Goal: Contribute content: Contribute content

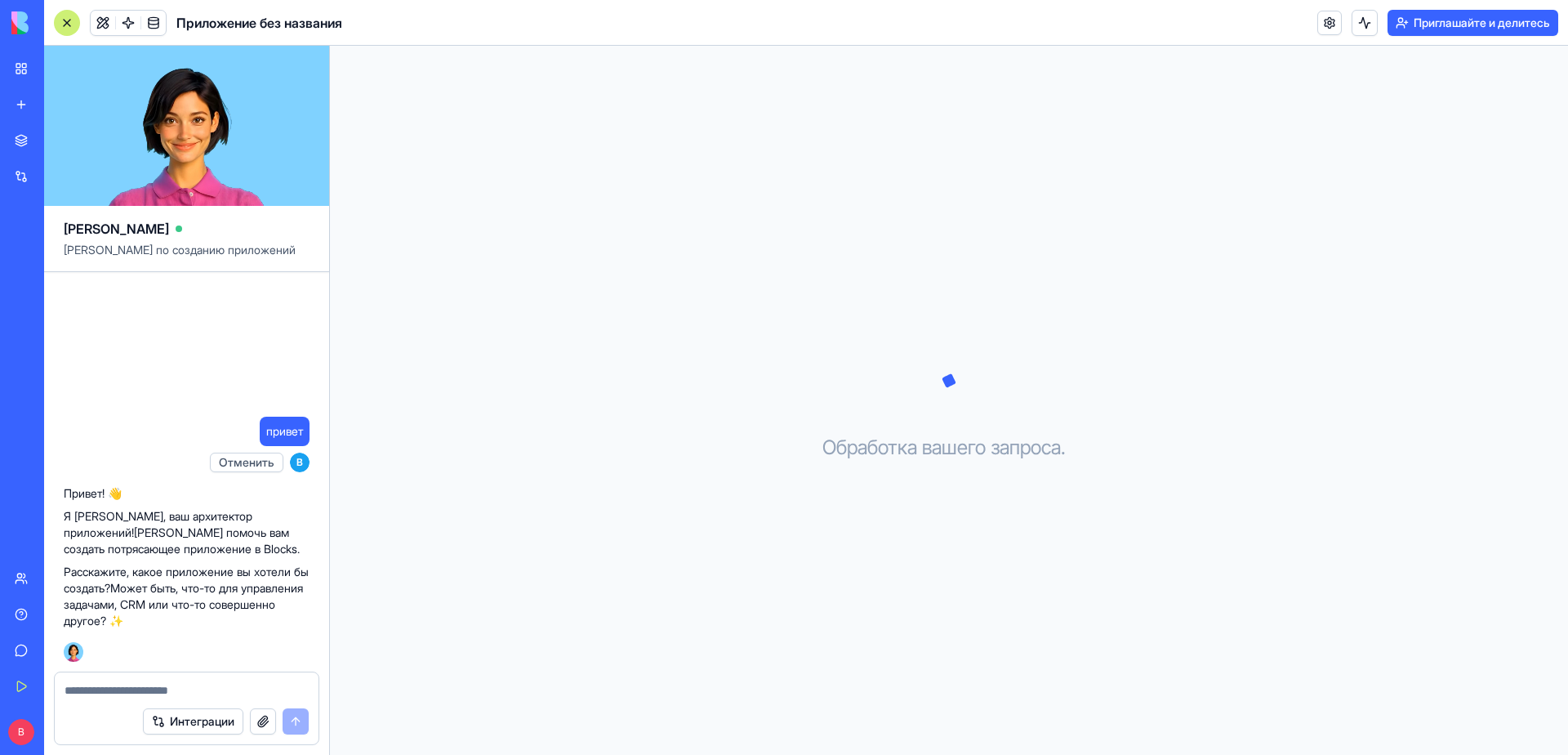
click at [123, 692] on textarea at bounding box center [187, 690] width 244 height 16
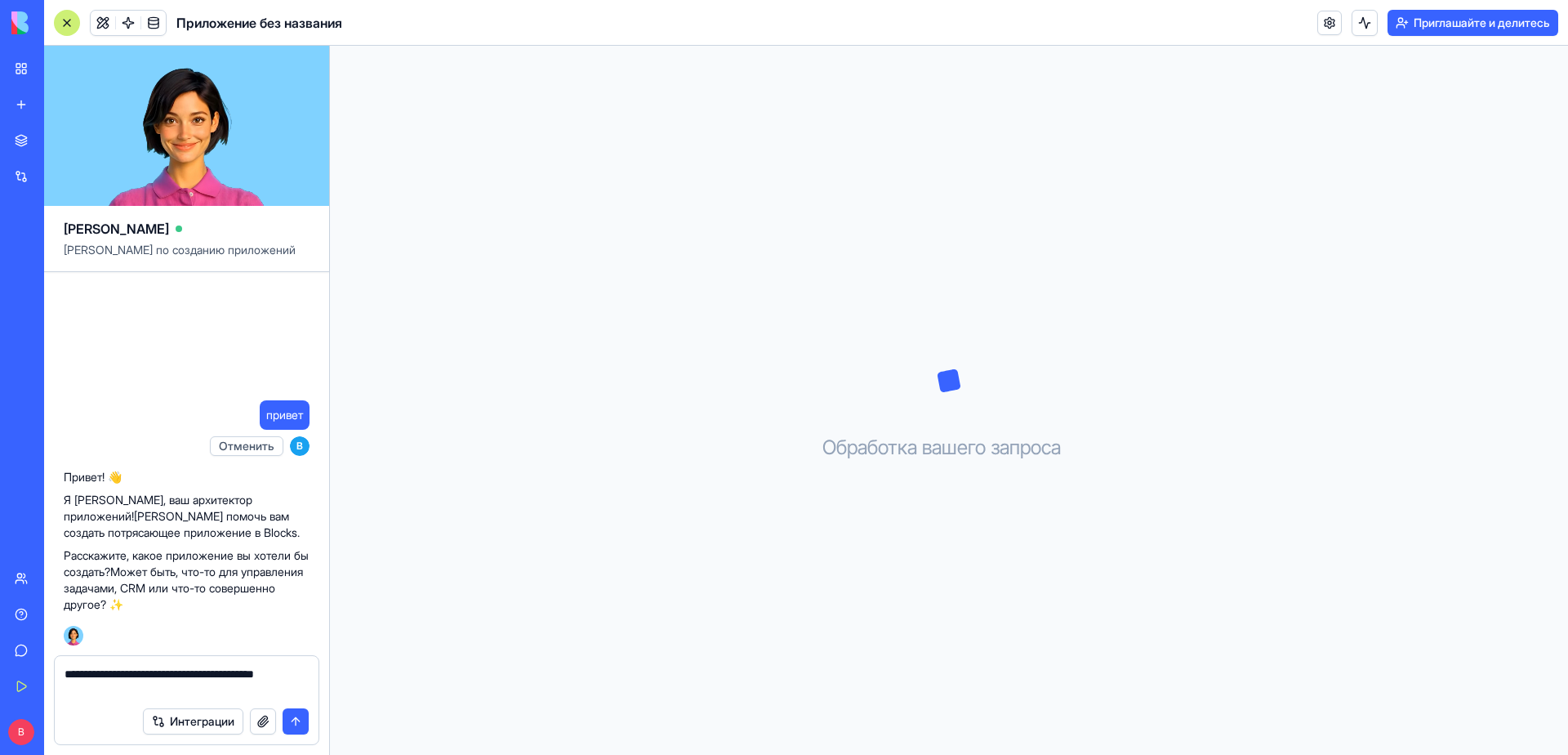
type textarea "**********"
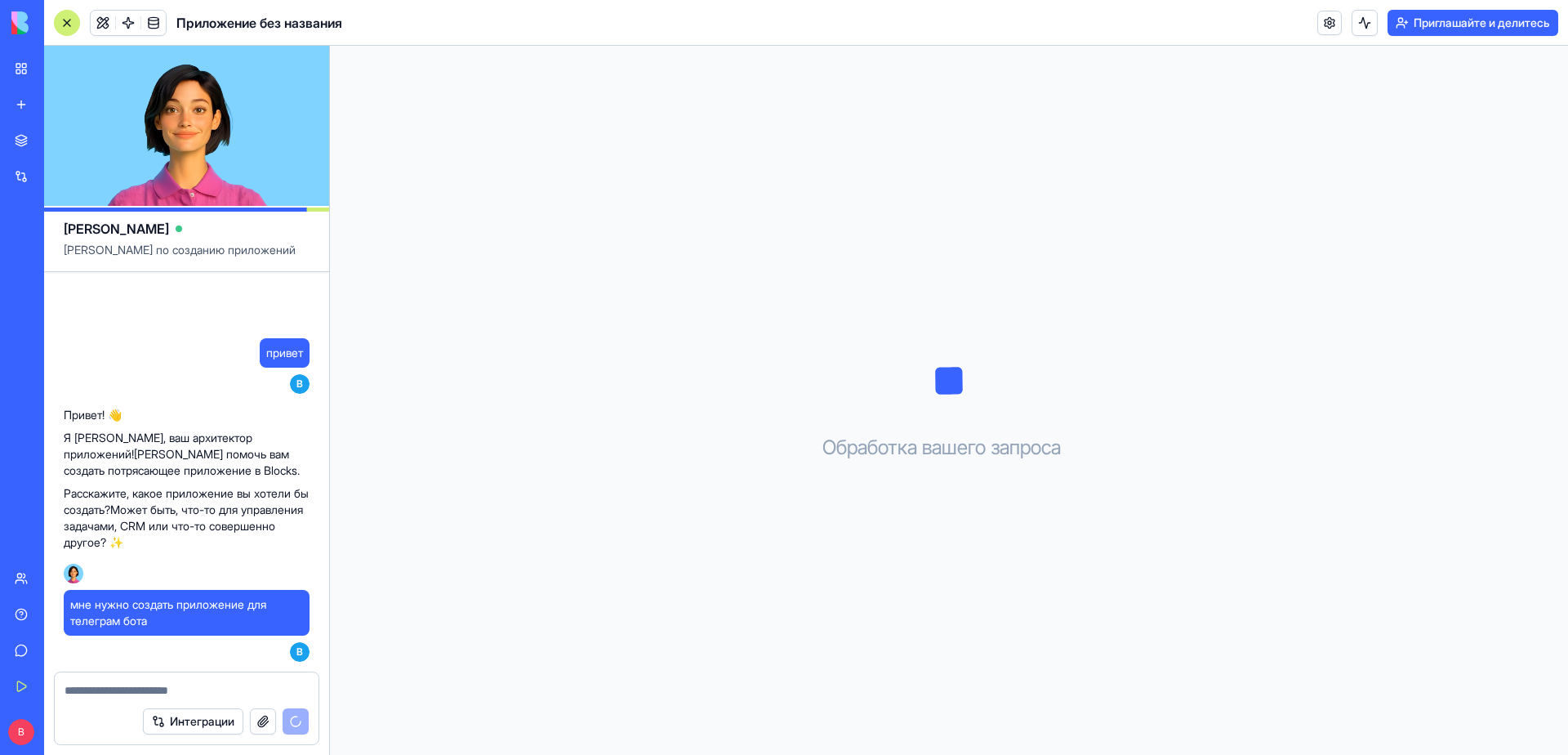
scroll to position [313, 0]
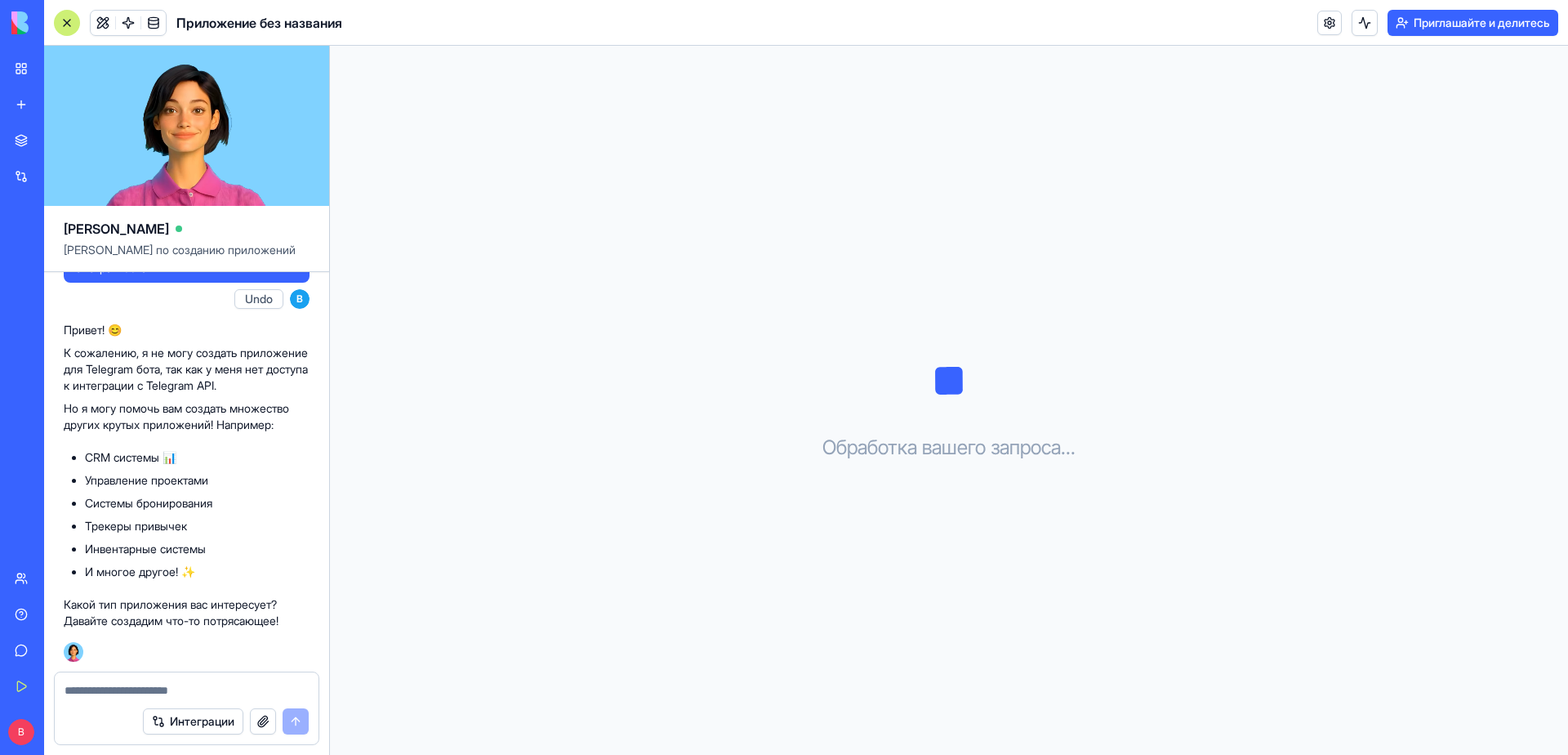
click at [194, 693] on textarea at bounding box center [187, 690] width 244 height 16
click at [105, 695] on textarea at bounding box center [187, 690] width 244 height 16
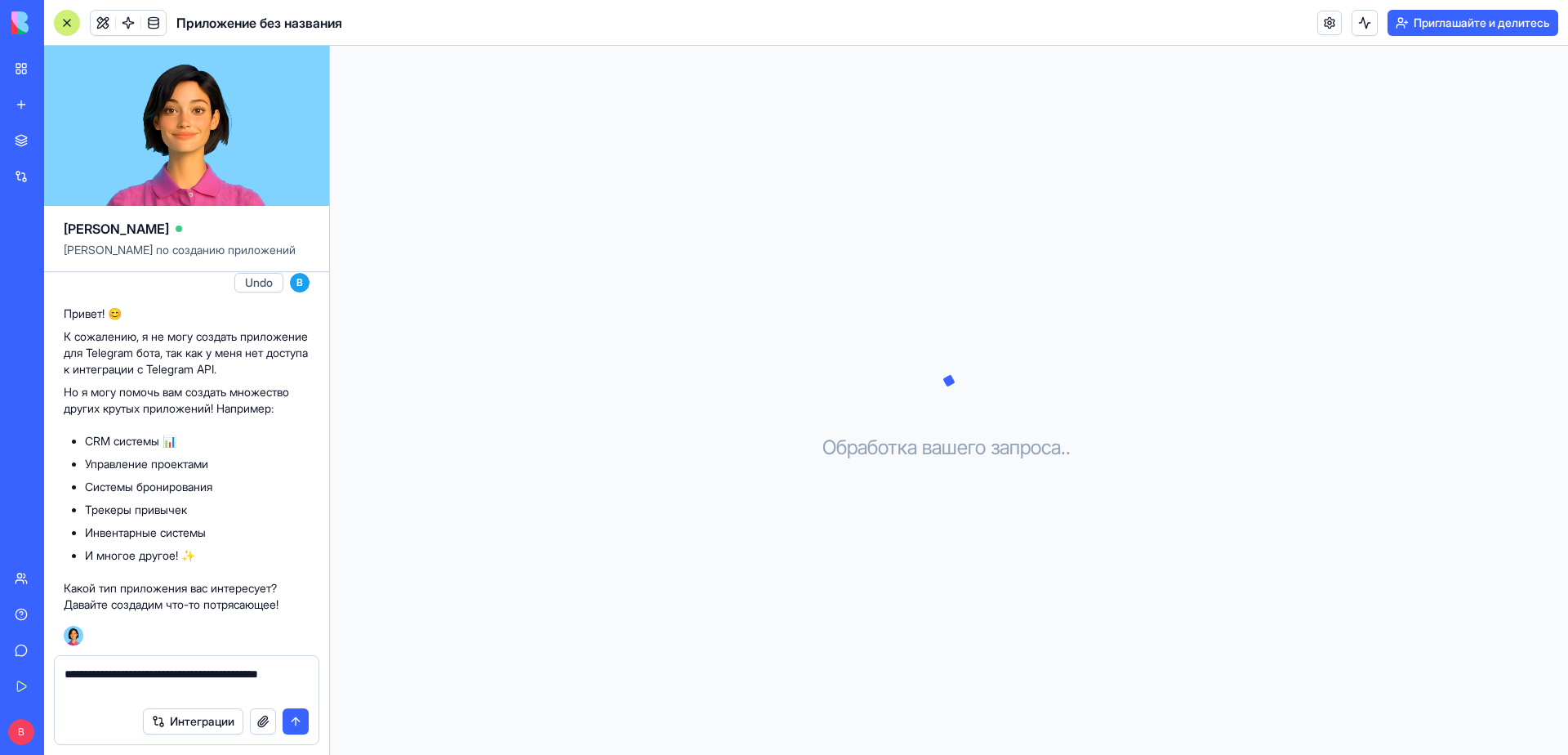
type textarea "**********"
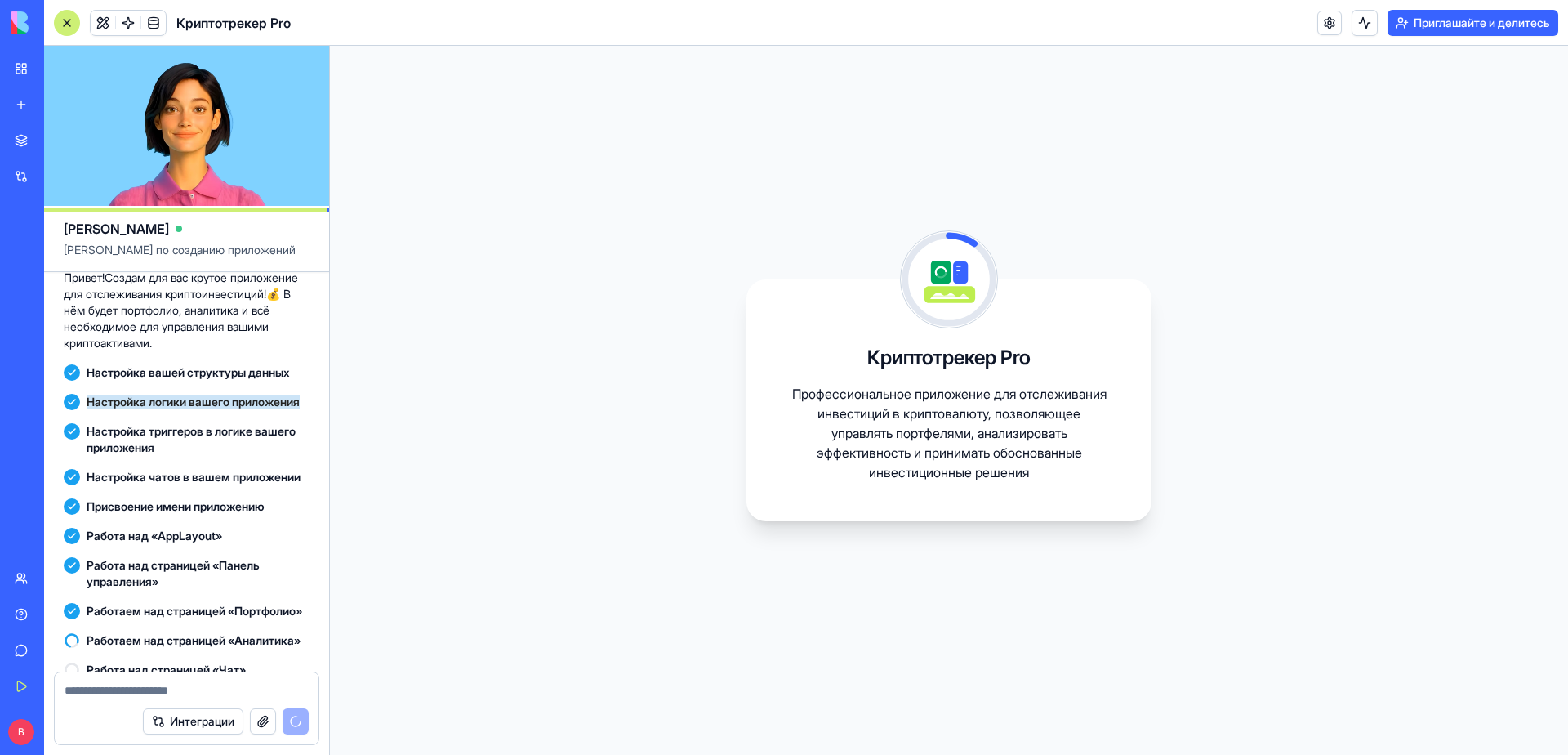
scroll to position [927, 0]
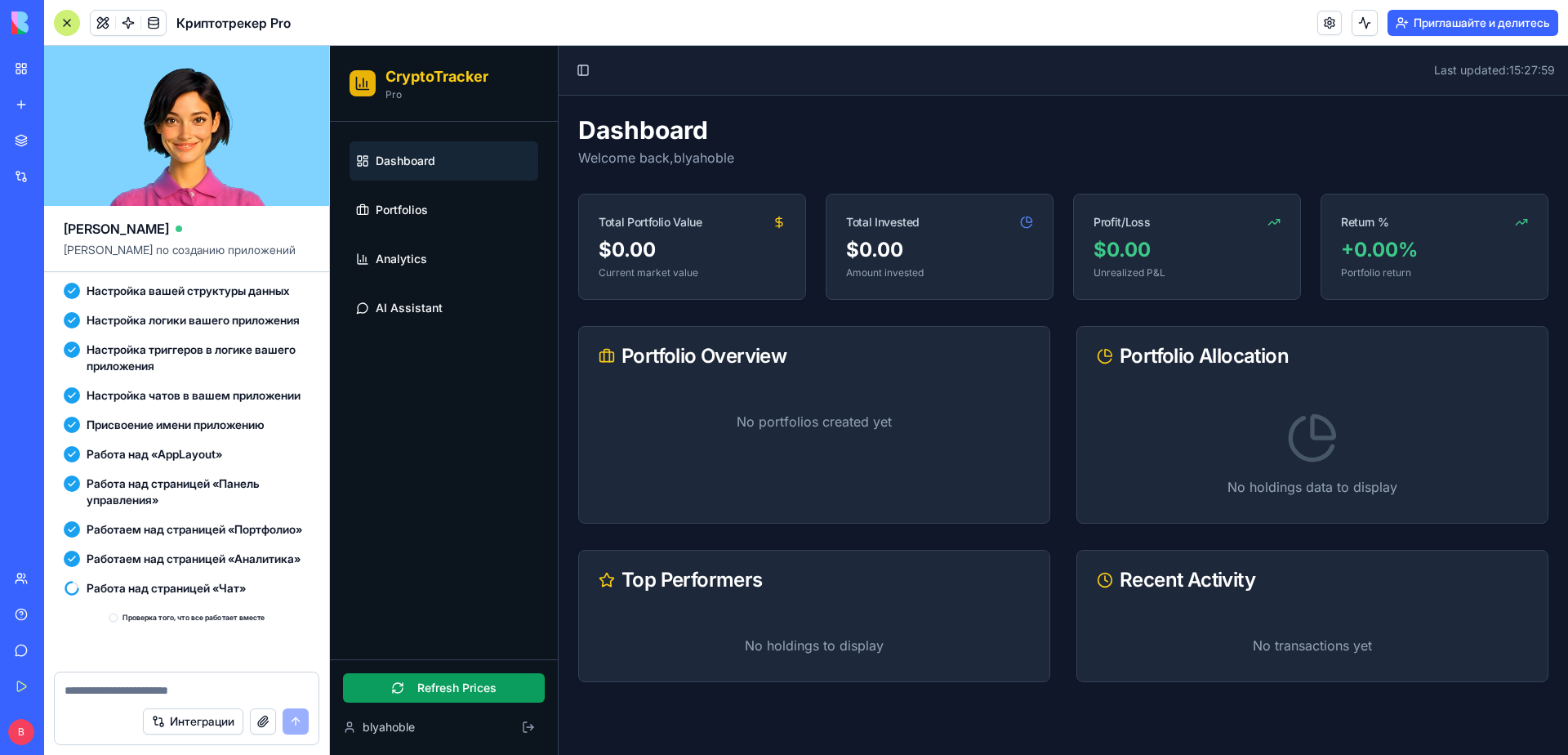
scroll to position [1211, 0]
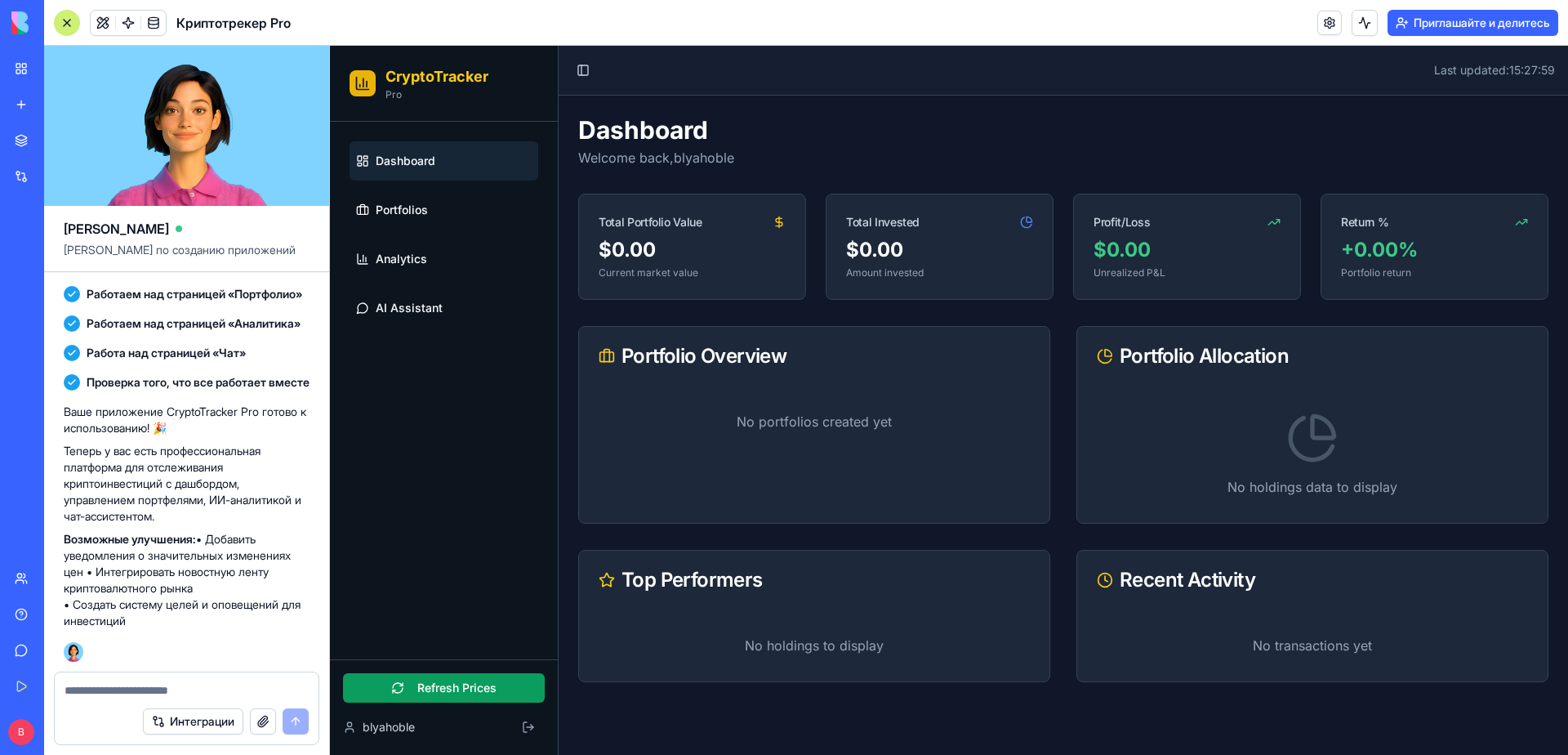
click at [1172, 239] on div "$0.00" at bounding box center [1188, 250] width 187 height 26
click at [451, 214] on link "Portfolios" at bounding box center [443, 210] width 188 height 40
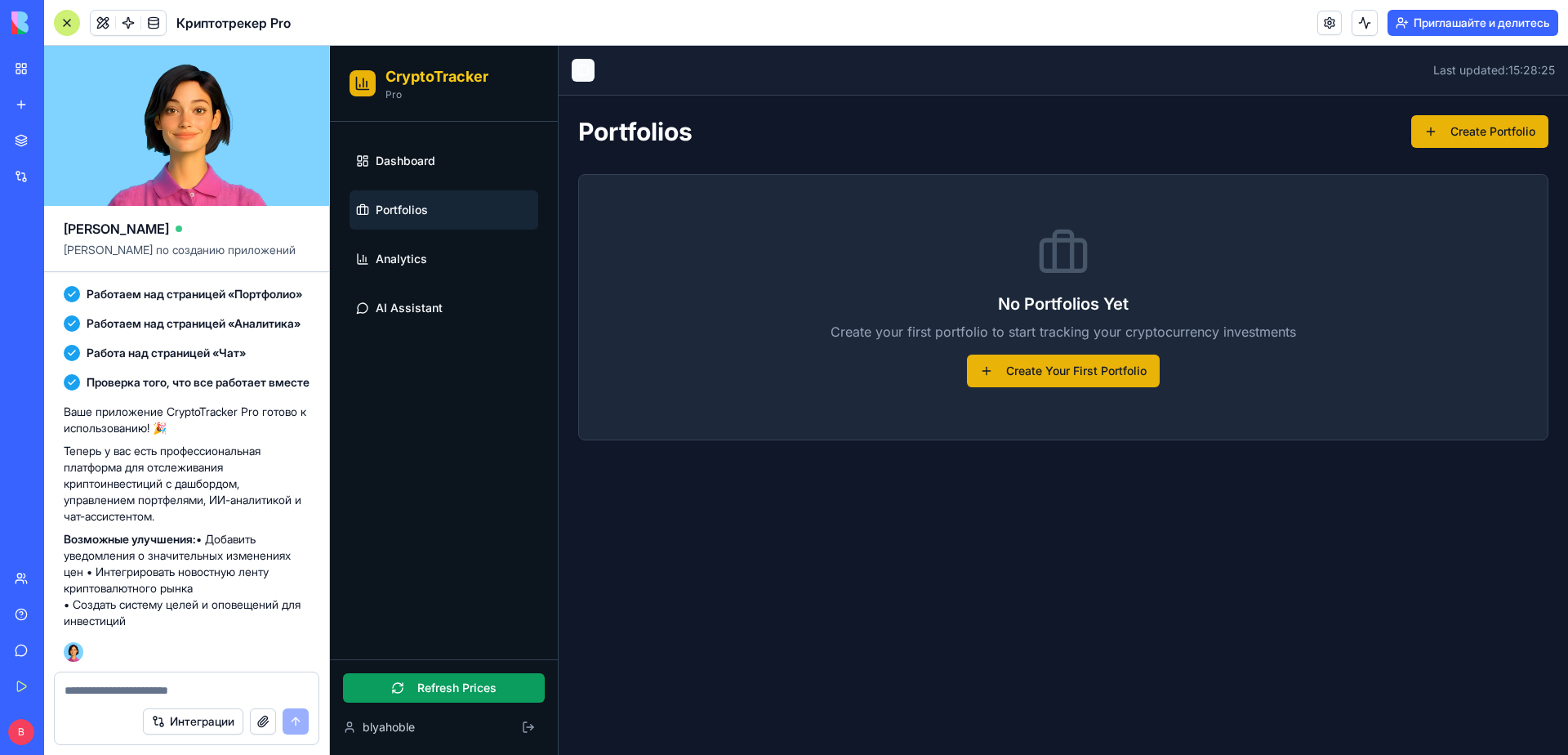
click at [579, 63] on button "Toggle Sidebar" at bounding box center [583, 69] width 23 height 23
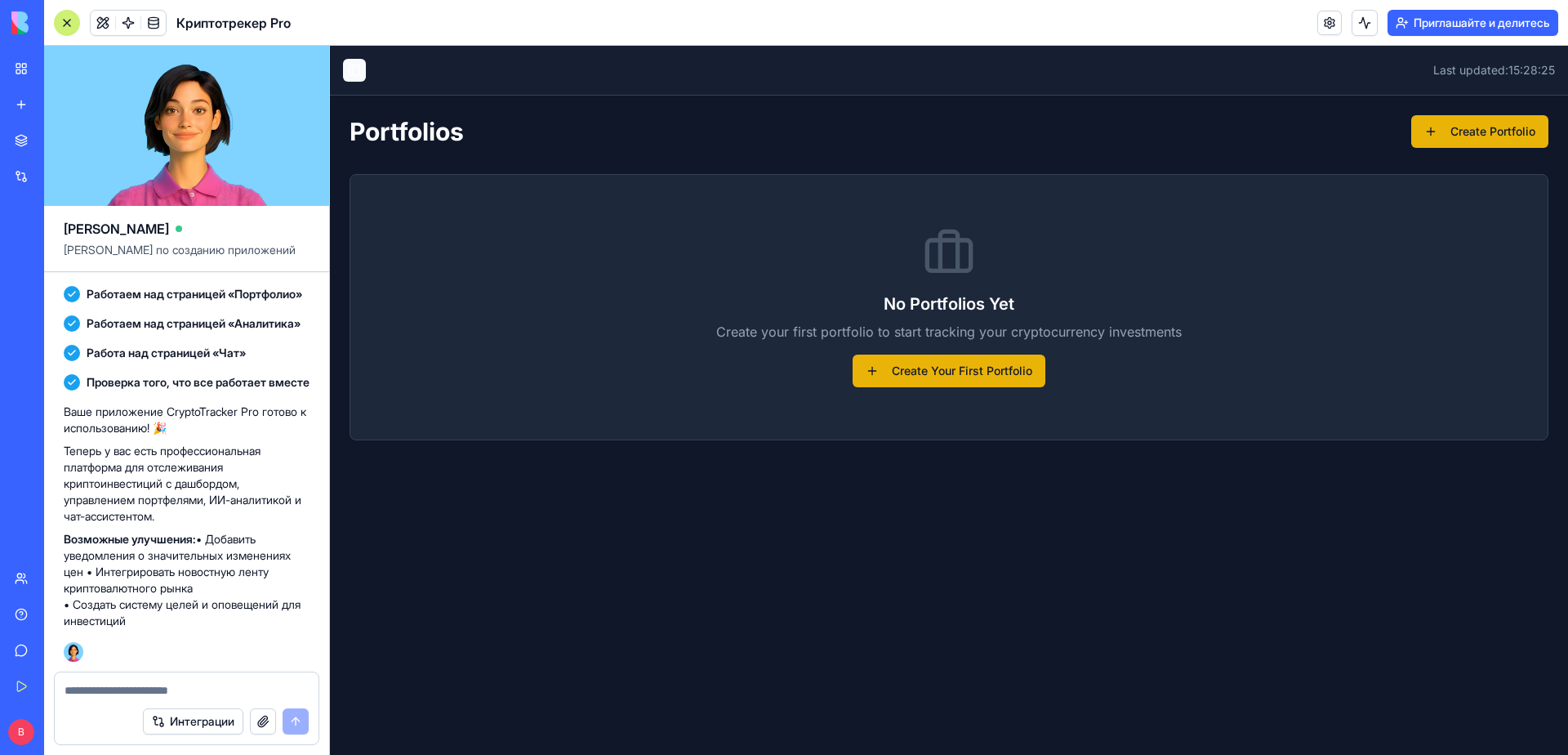
click at [351, 72] on button "Toggle Sidebar" at bounding box center [354, 69] width 23 height 23
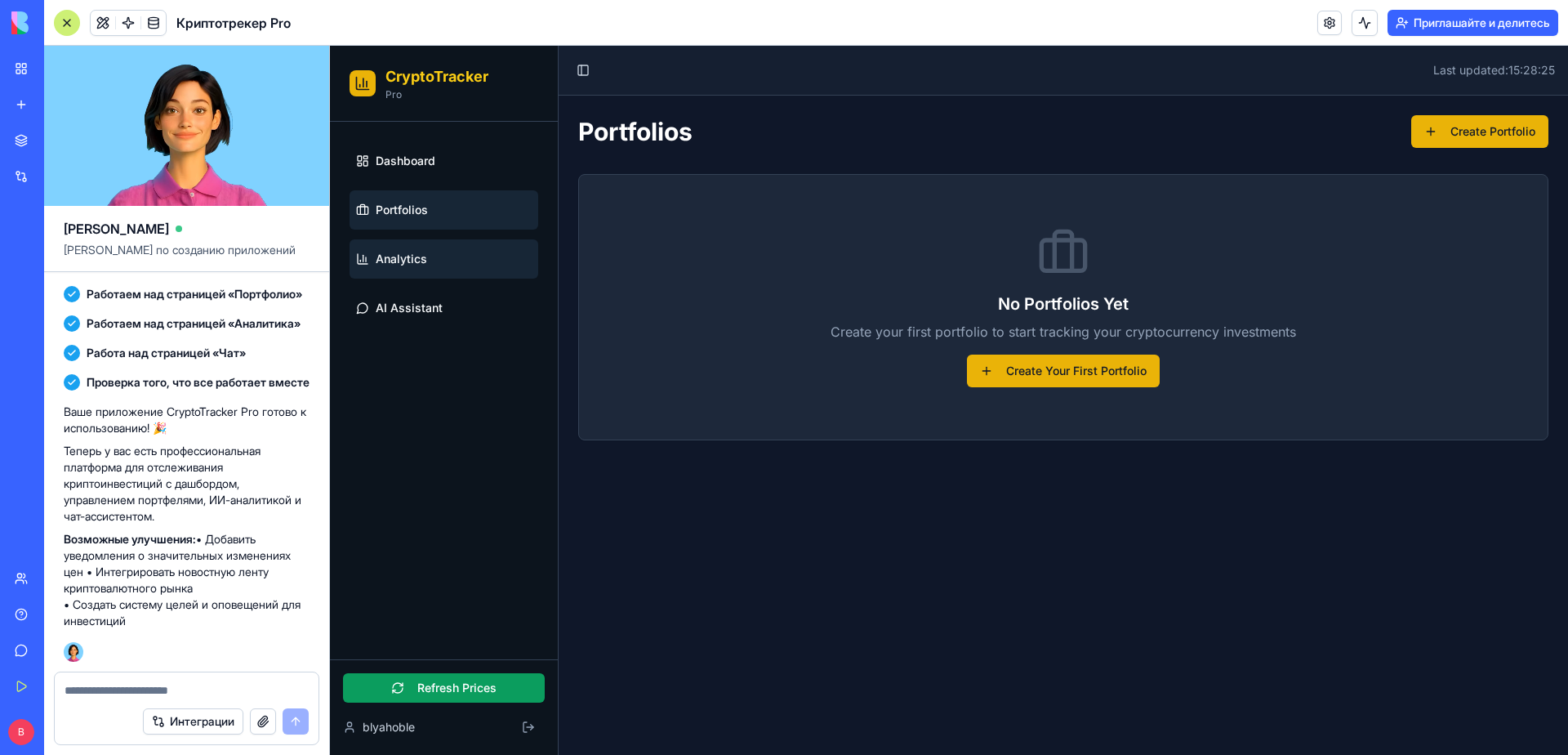
click at [445, 252] on link "Analytics" at bounding box center [443, 259] width 188 height 40
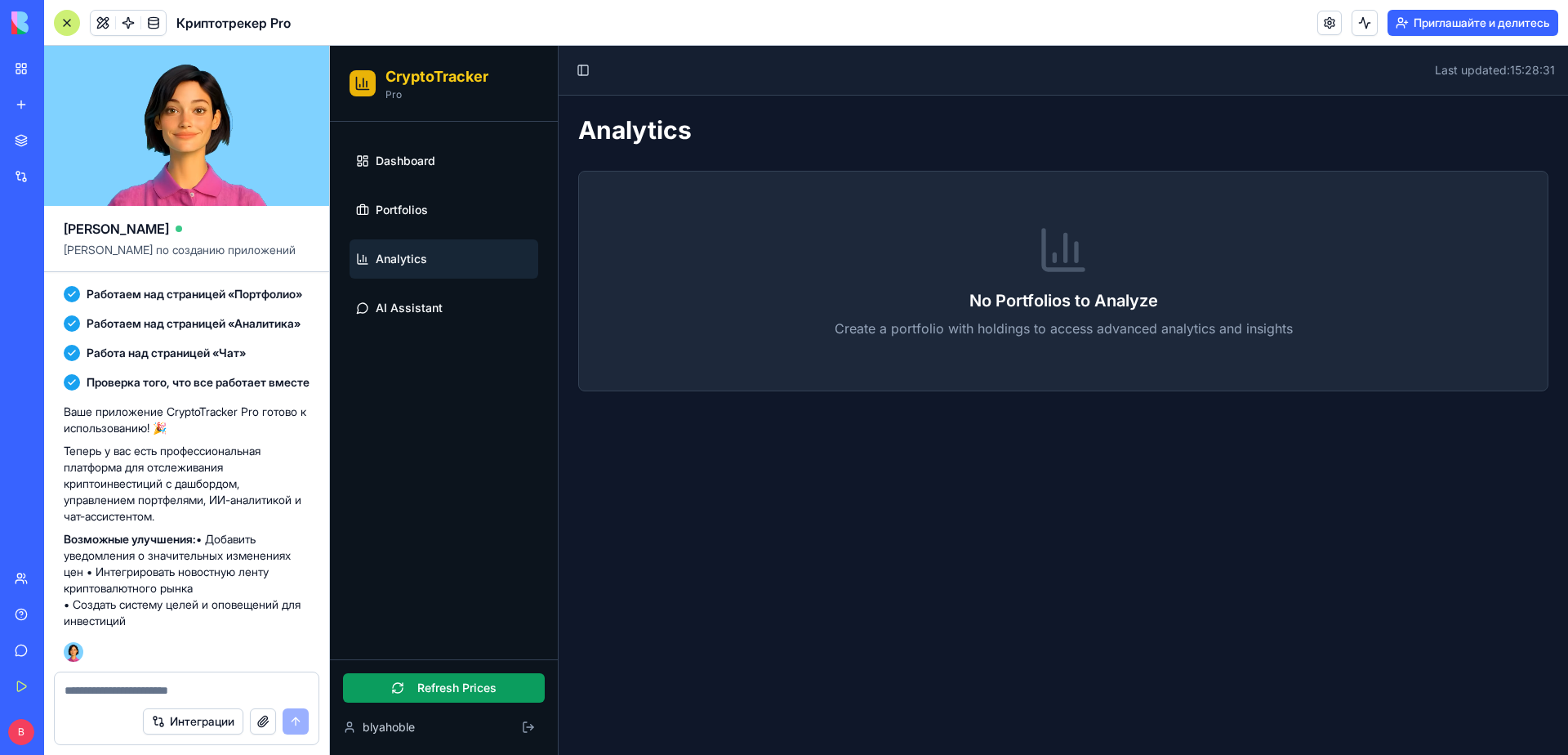
drag, startPoint x: 953, startPoint y: 273, endPoint x: 615, endPoint y: 258, distance: 338.3
click at [952, 272] on div "No Portfolios to Analyze Create a portfolio with holdings to access advanced an…" at bounding box center [1063, 280] width 969 height 219
click at [523, 293] on link "AI Assistant" at bounding box center [443, 308] width 188 height 40
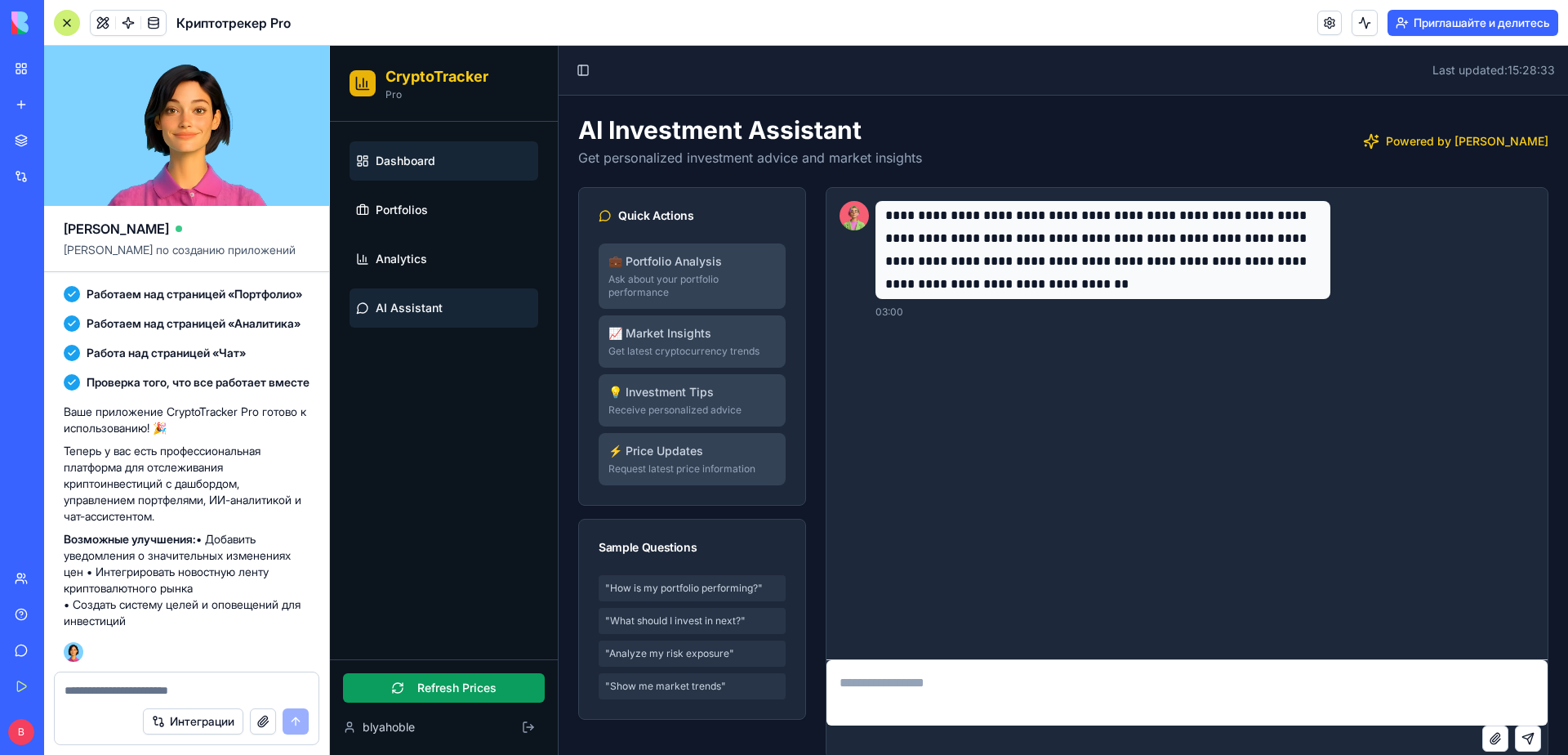
click at [466, 153] on link "Dashboard" at bounding box center [443, 161] width 188 height 40
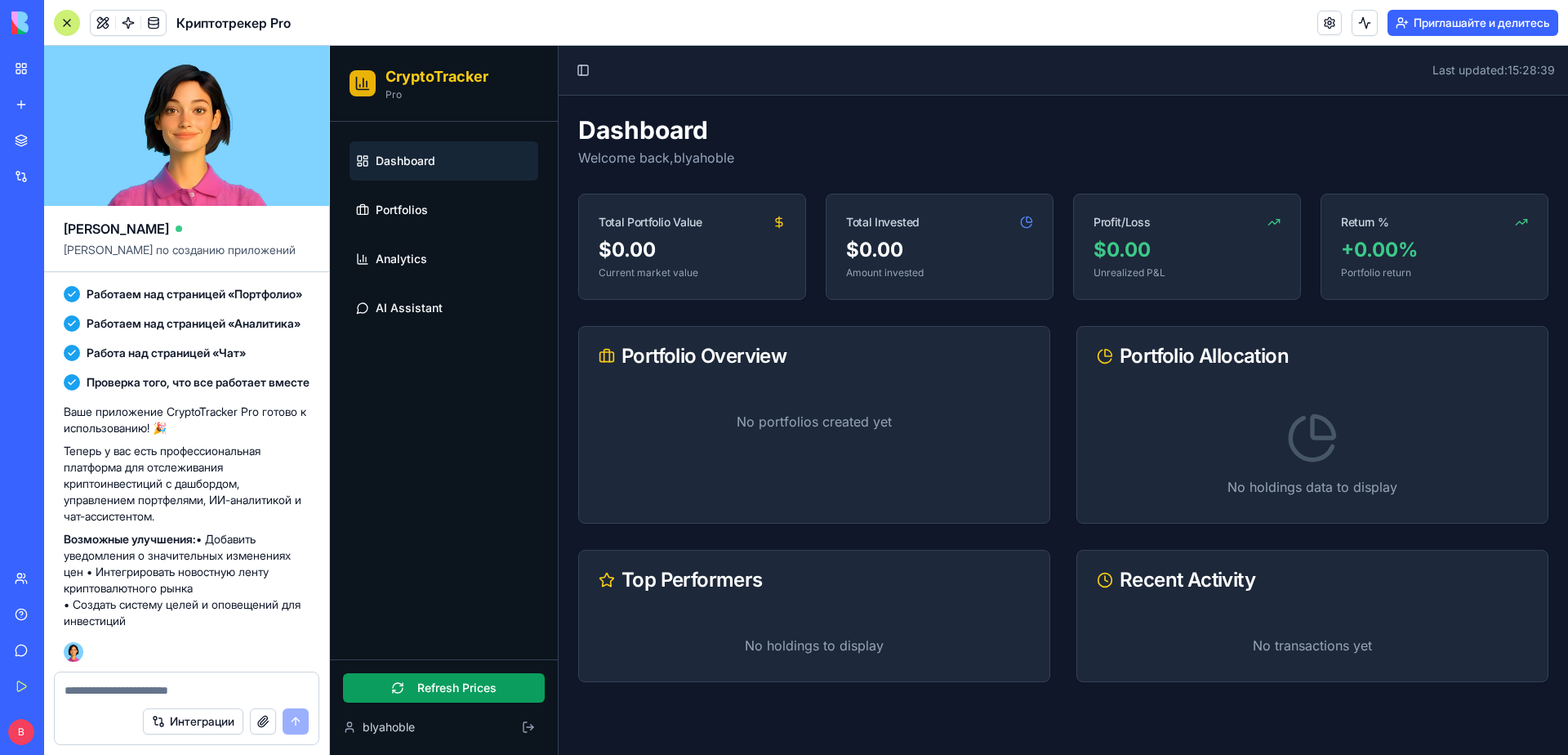
click at [196, 723] on ya-tr-span "Интеграции" at bounding box center [203, 721] width 65 height 16
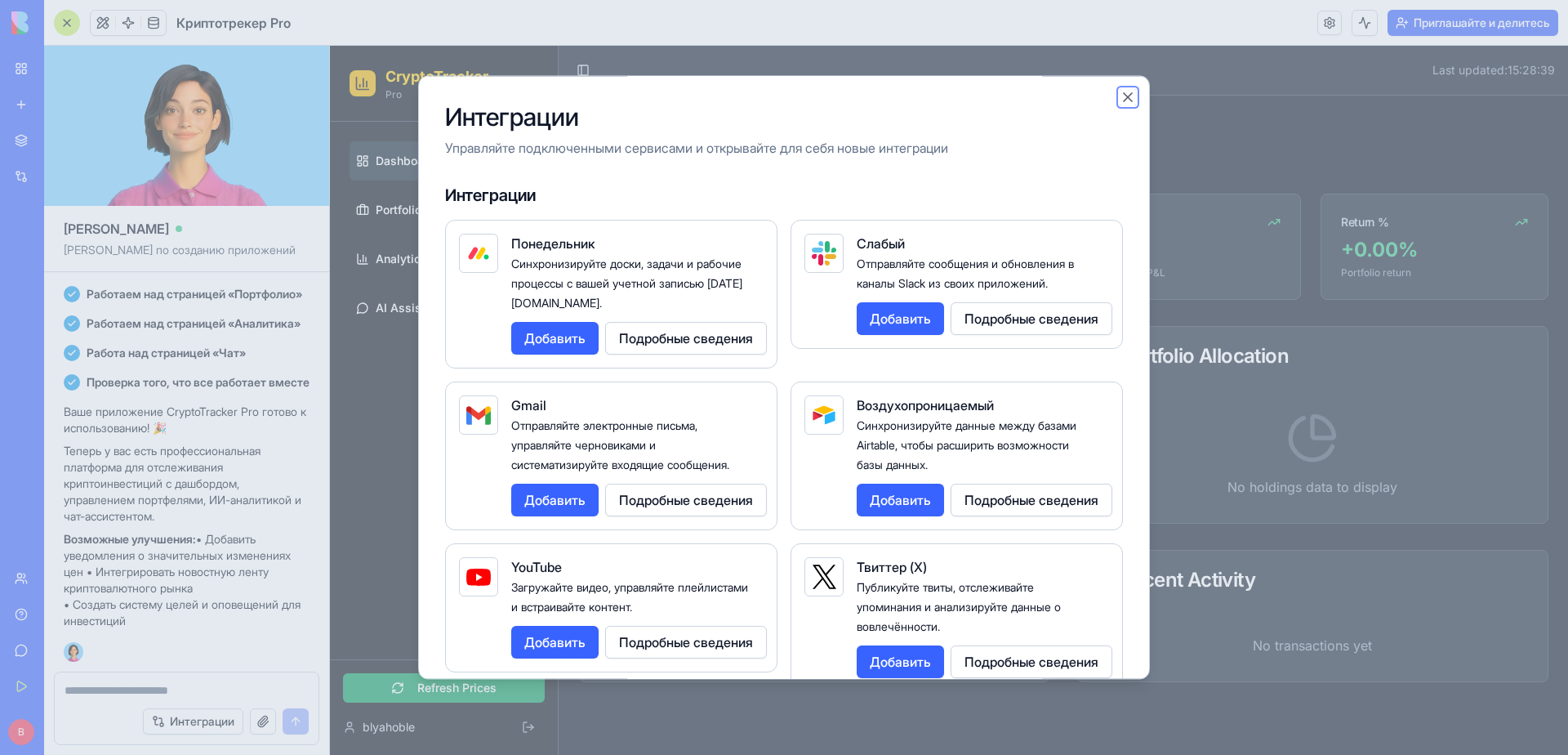
click at [1122, 101] on button "Закрыть" at bounding box center [1128, 97] width 16 height 16
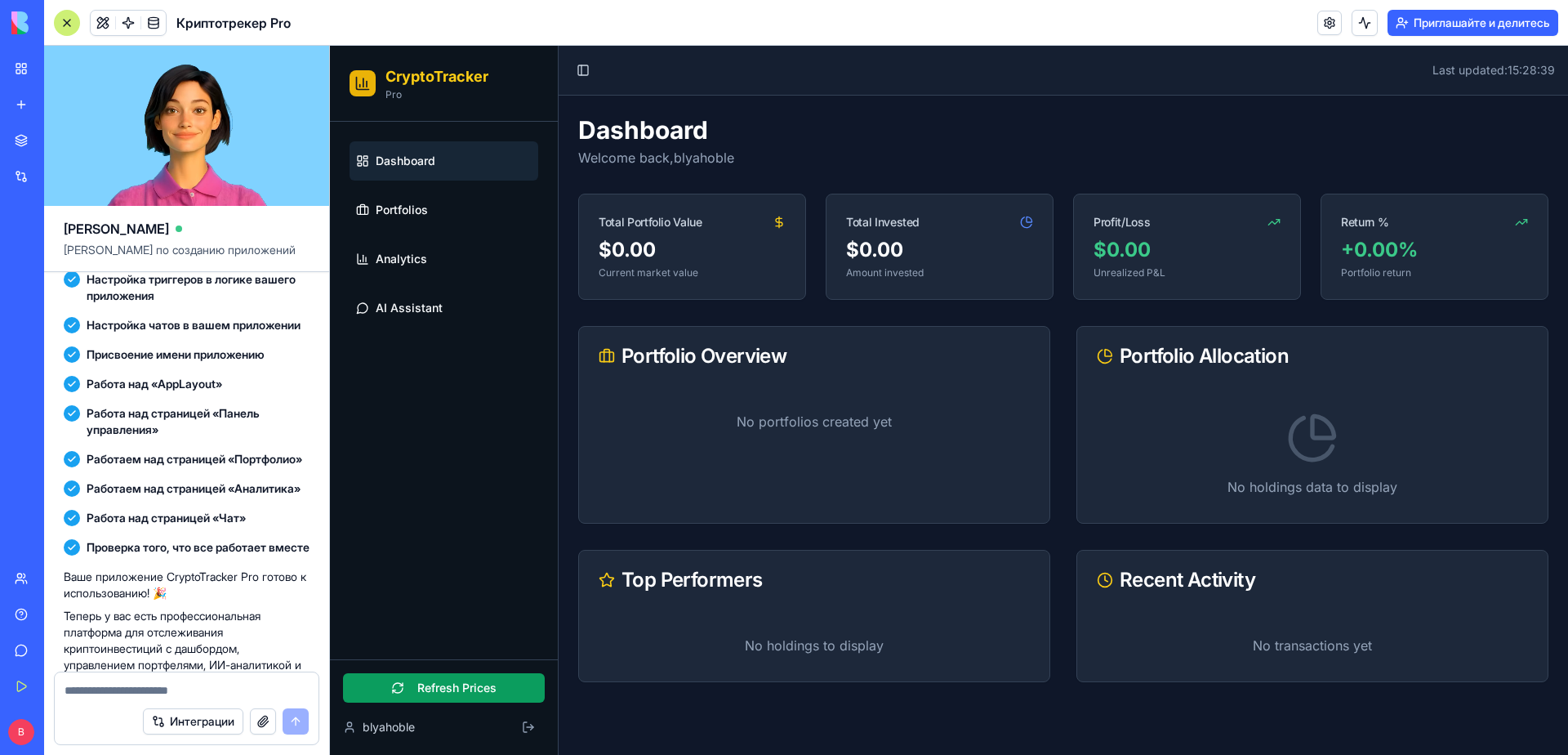
scroll to position [885, 0]
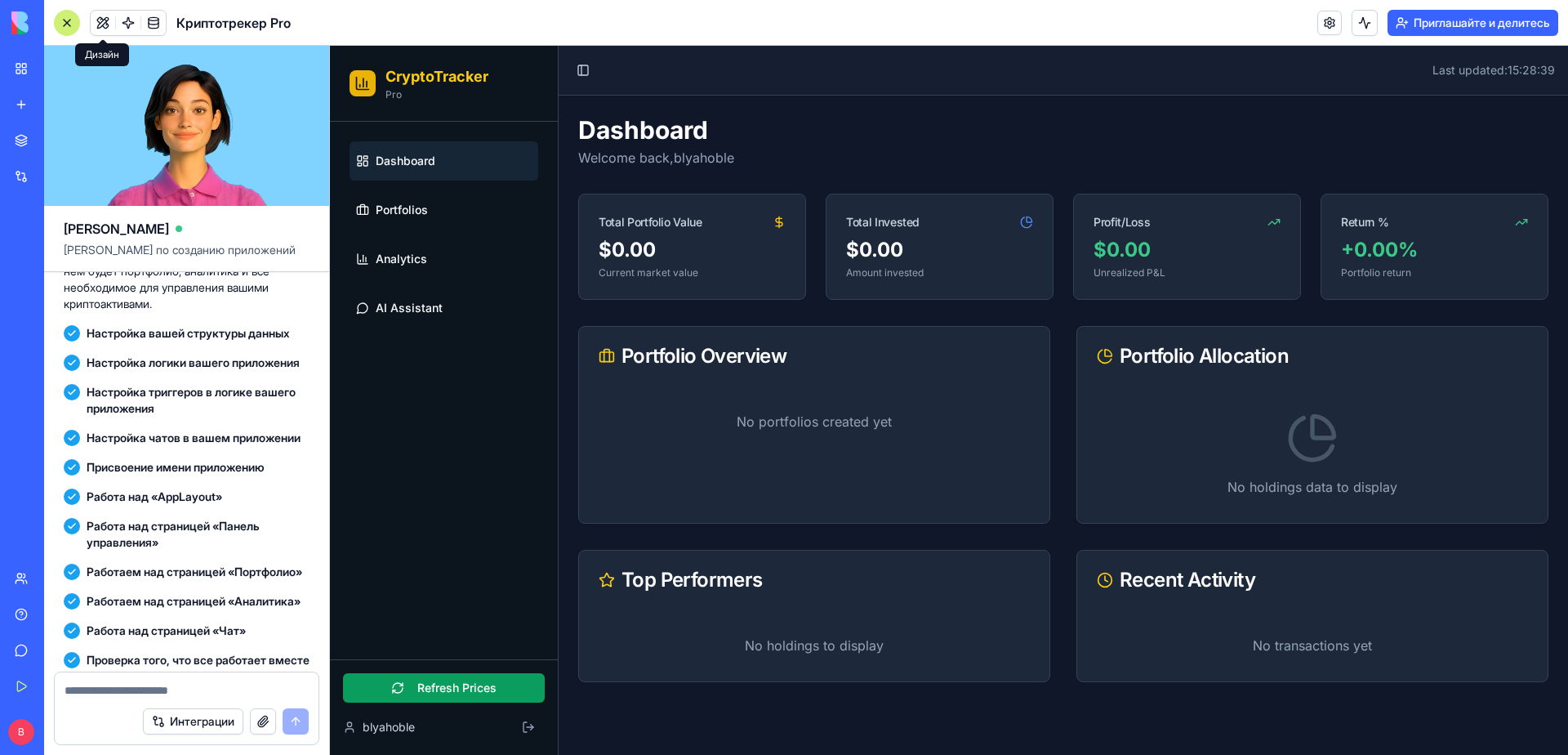
click at [96, 25] on span at bounding box center [103, 23] width 46 height 46
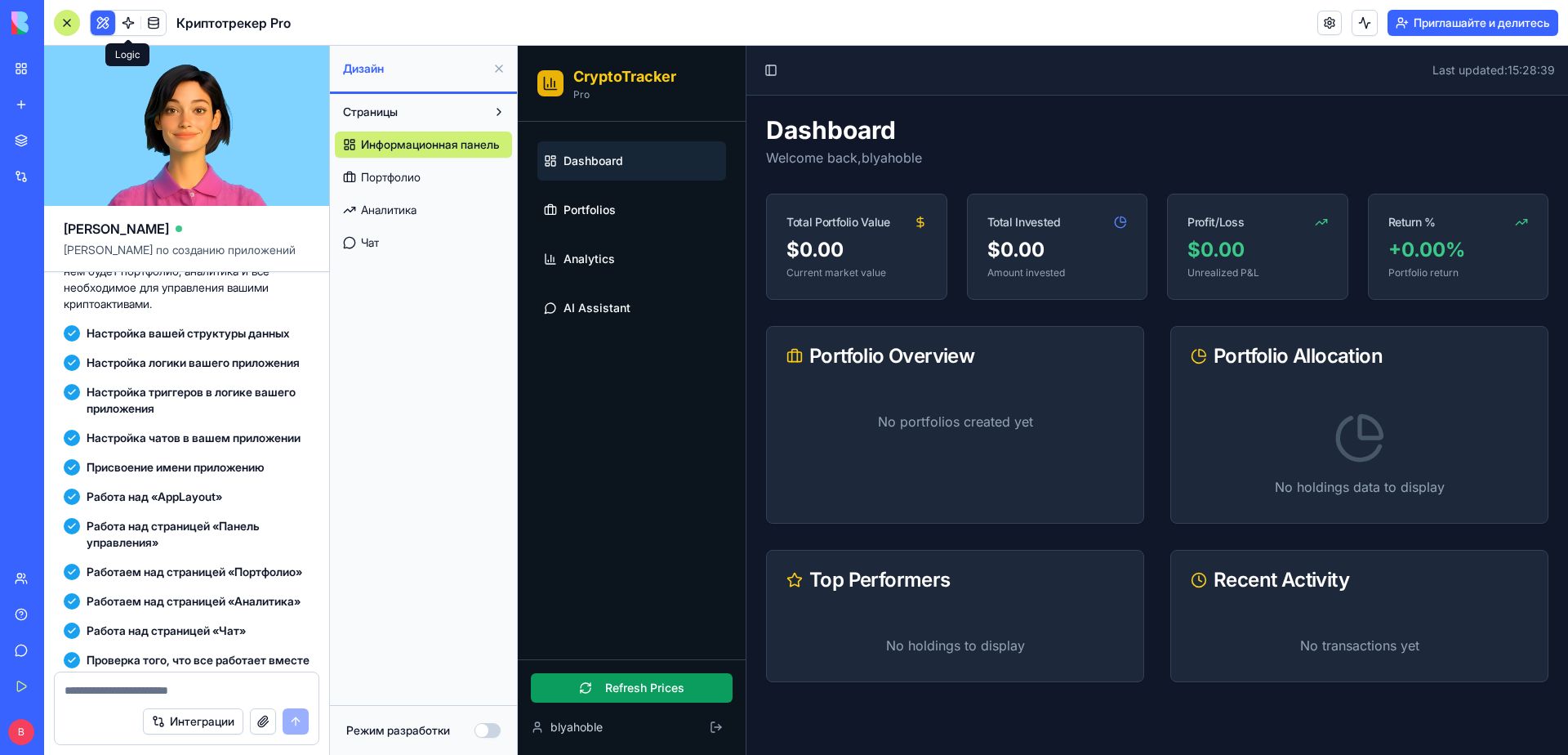
click at [127, 25] on span at bounding box center [128, 23] width 46 height 46
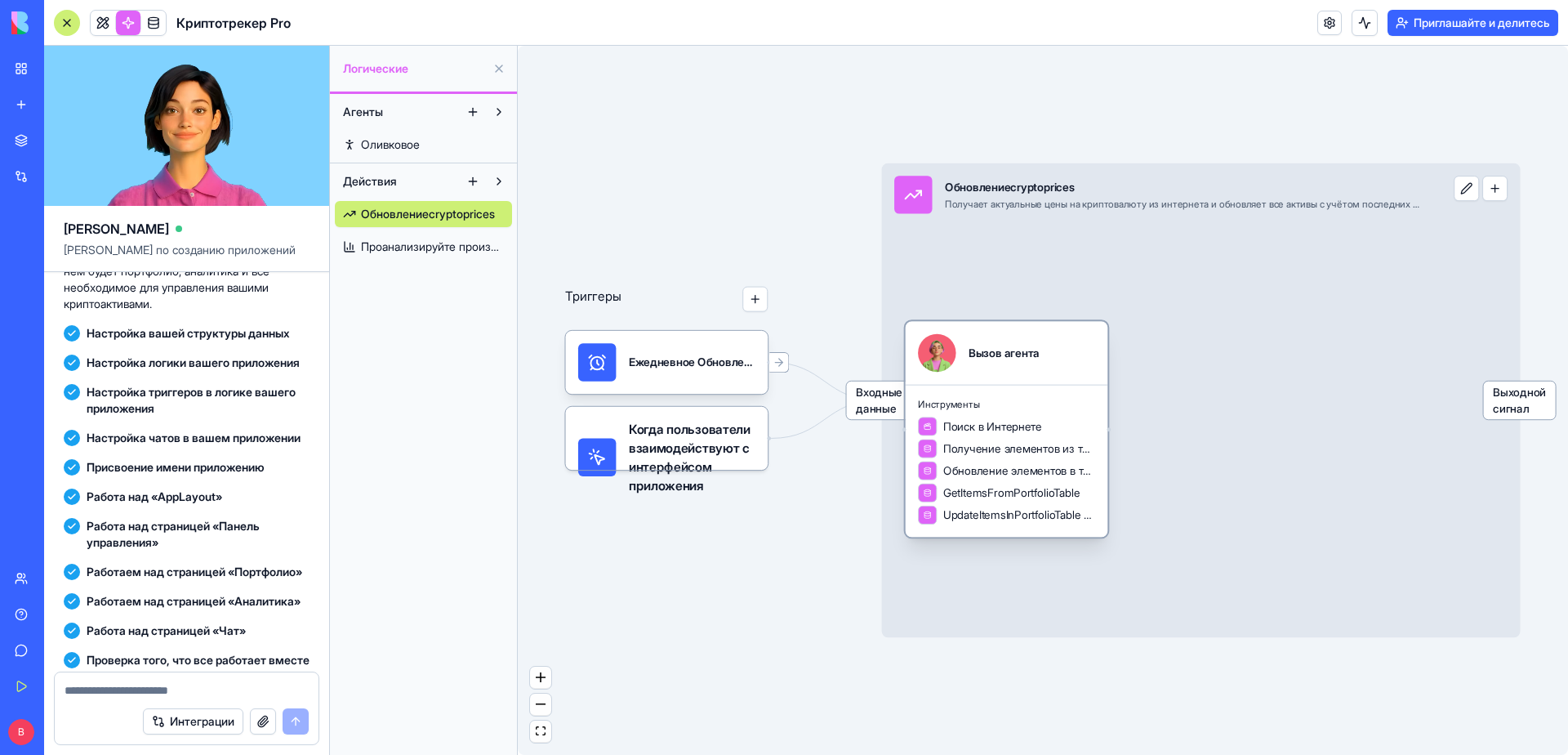
click at [974, 407] on ya-tr-span "Инструменты" at bounding box center [949, 404] width 61 height 13
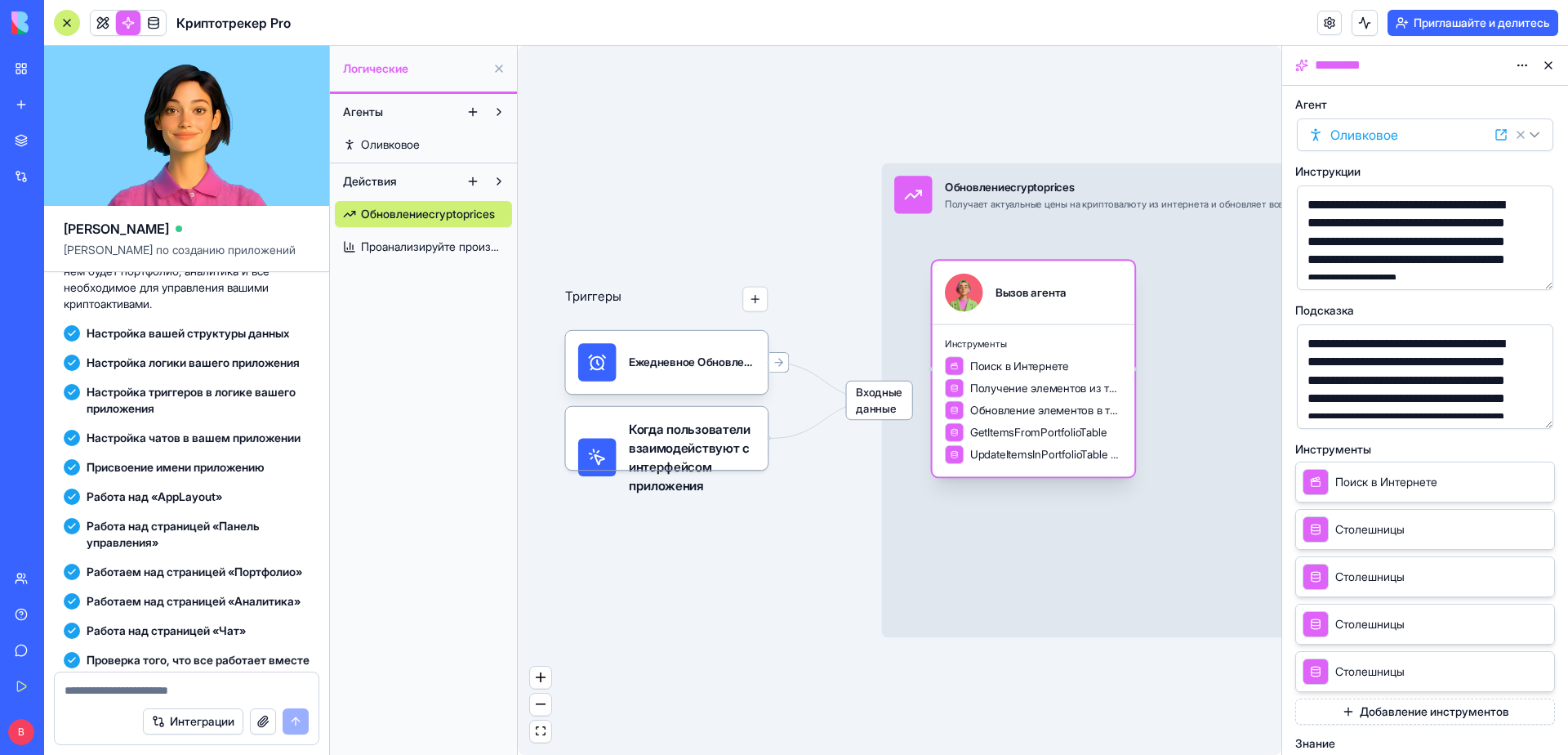
drag, startPoint x: 999, startPoint y: 395, endPoint x: 995, endPoint y: 340, distance: 55.1
click at [995, 340] on ya-tr-span "Инструменты" at bounding box center [976, 343] width 61 height 13
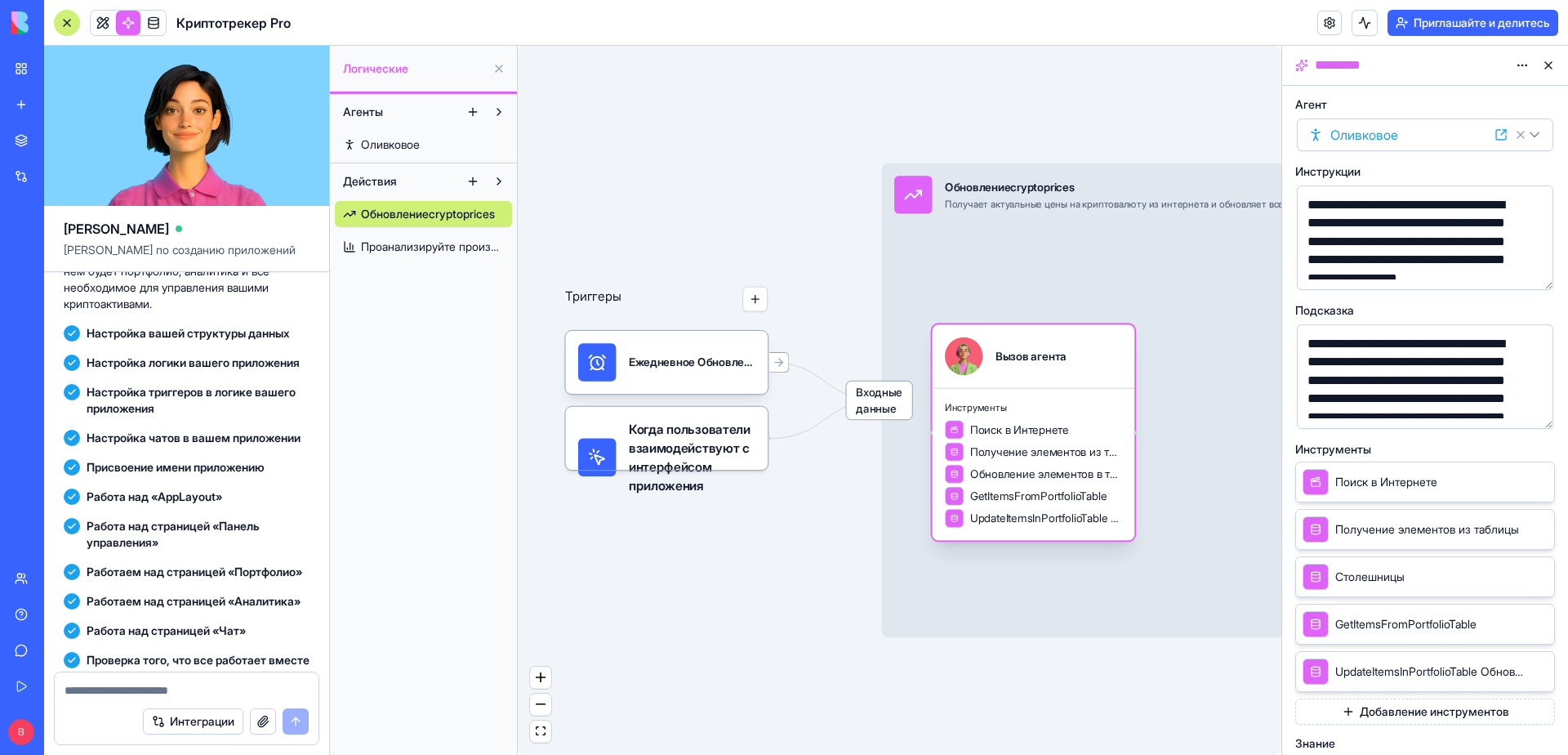
drag, startPoint x: 1003, startPoint y: 327, endPoint x: 966, endPoint y: 396, distance: 78.3
click at [966, 396] on div "Инструменты Поиск в Интернете Получение элементов из таблицы Обновление элемент…" at bounding box center [1034, 465] width 203 height 153
click at [1542, 68] on button at bounding box center [1548, 65] width 26 height 26
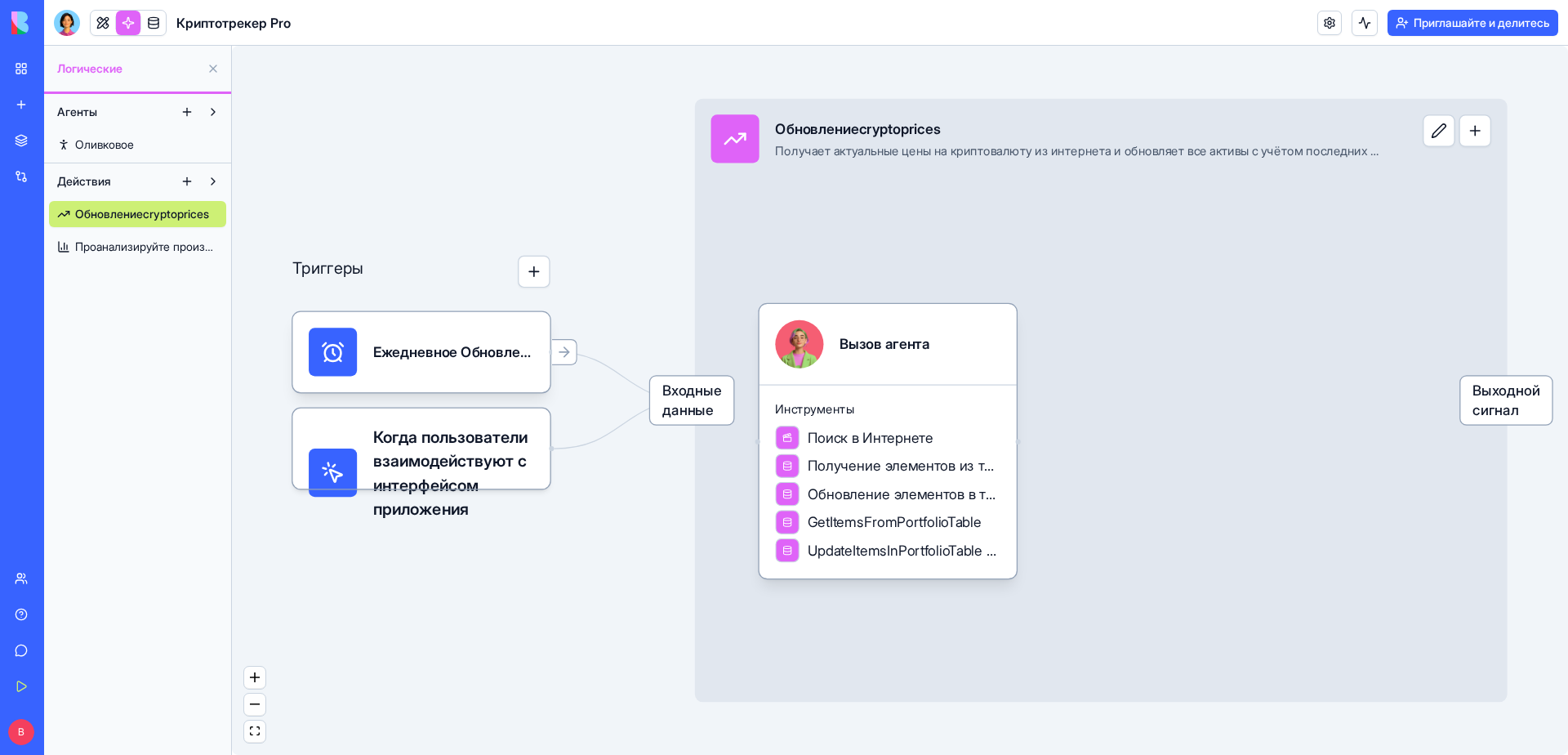
click at [89, 244] on ya-tr-span "Проанализируйте производительность портфолио" at bounding box center [209, 246] width 269 height 14
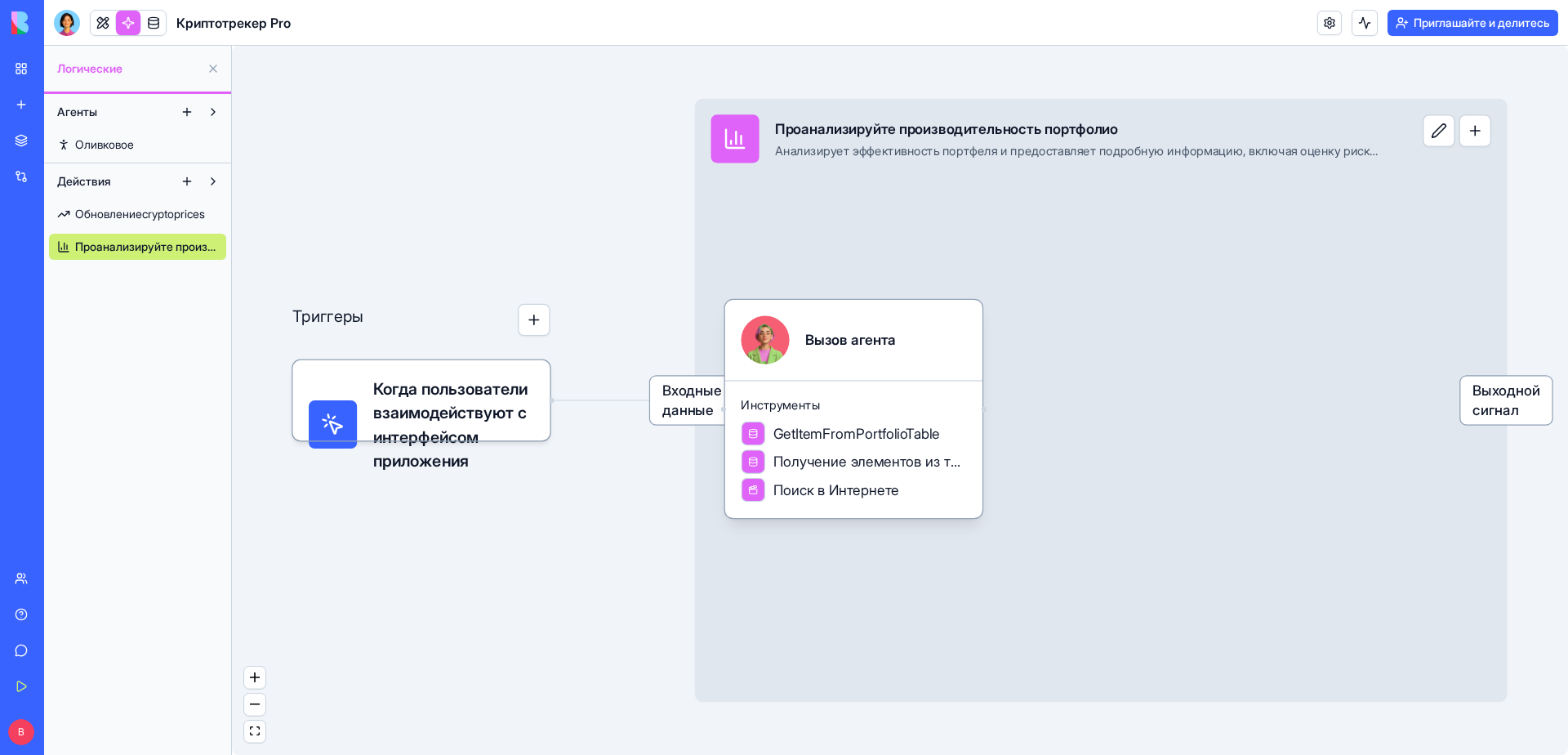
click at [60, 136] on div "Магазин" at bounding box center [50, 141] width 22 height 16
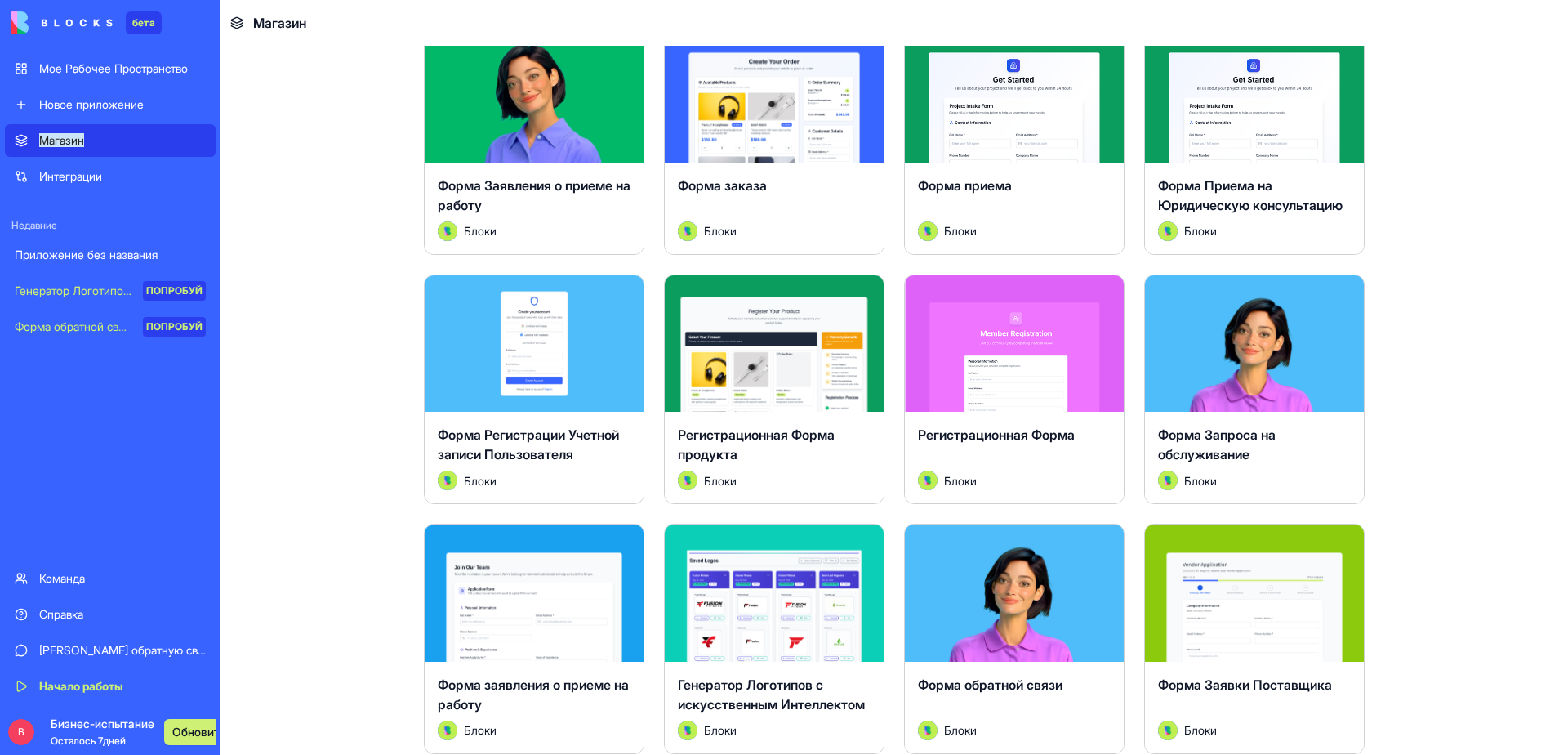
scroll to position [245, 0]
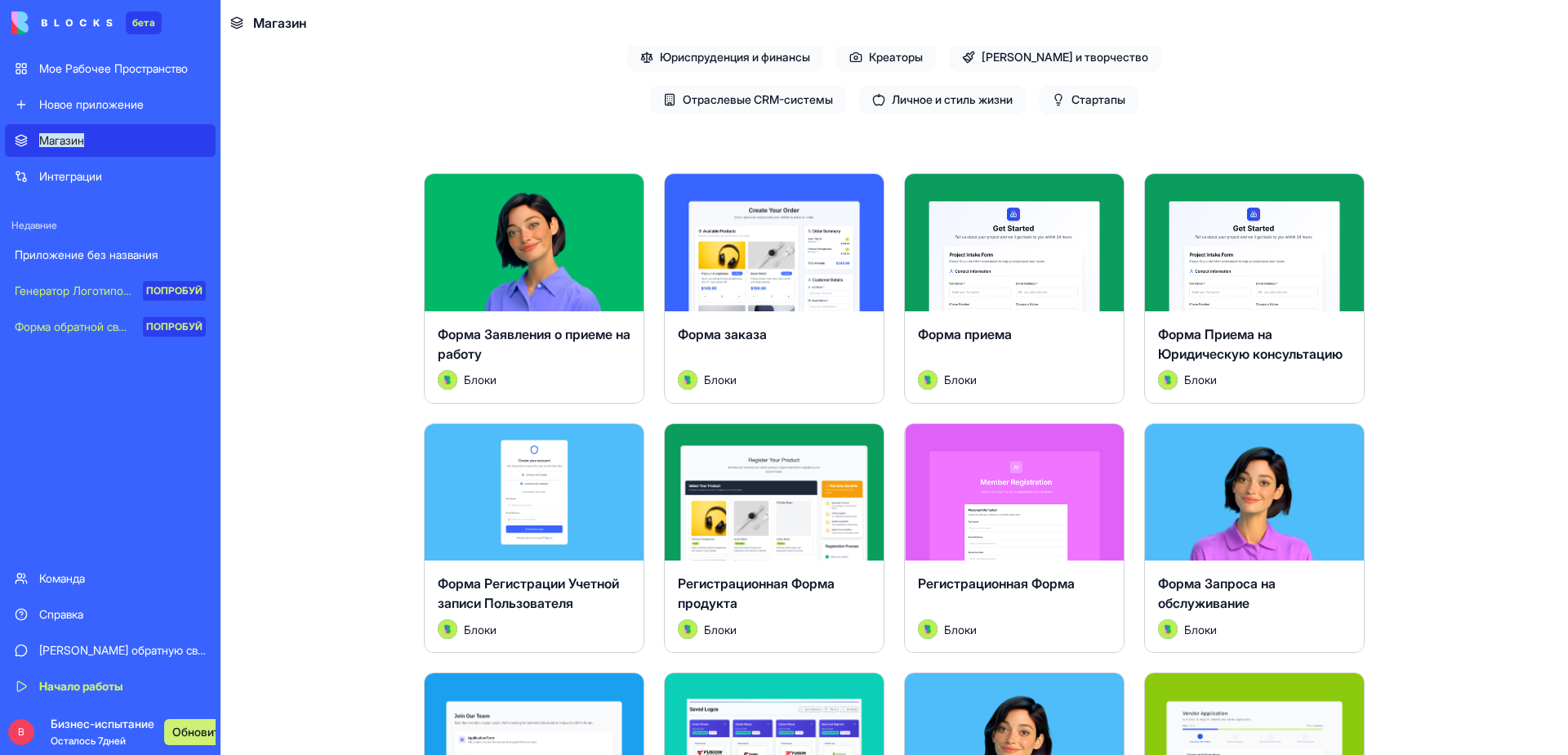
click at [103, 100] on ya-tr-span "Новое приложение" at bounding box center [92, 104] width 105 height 14
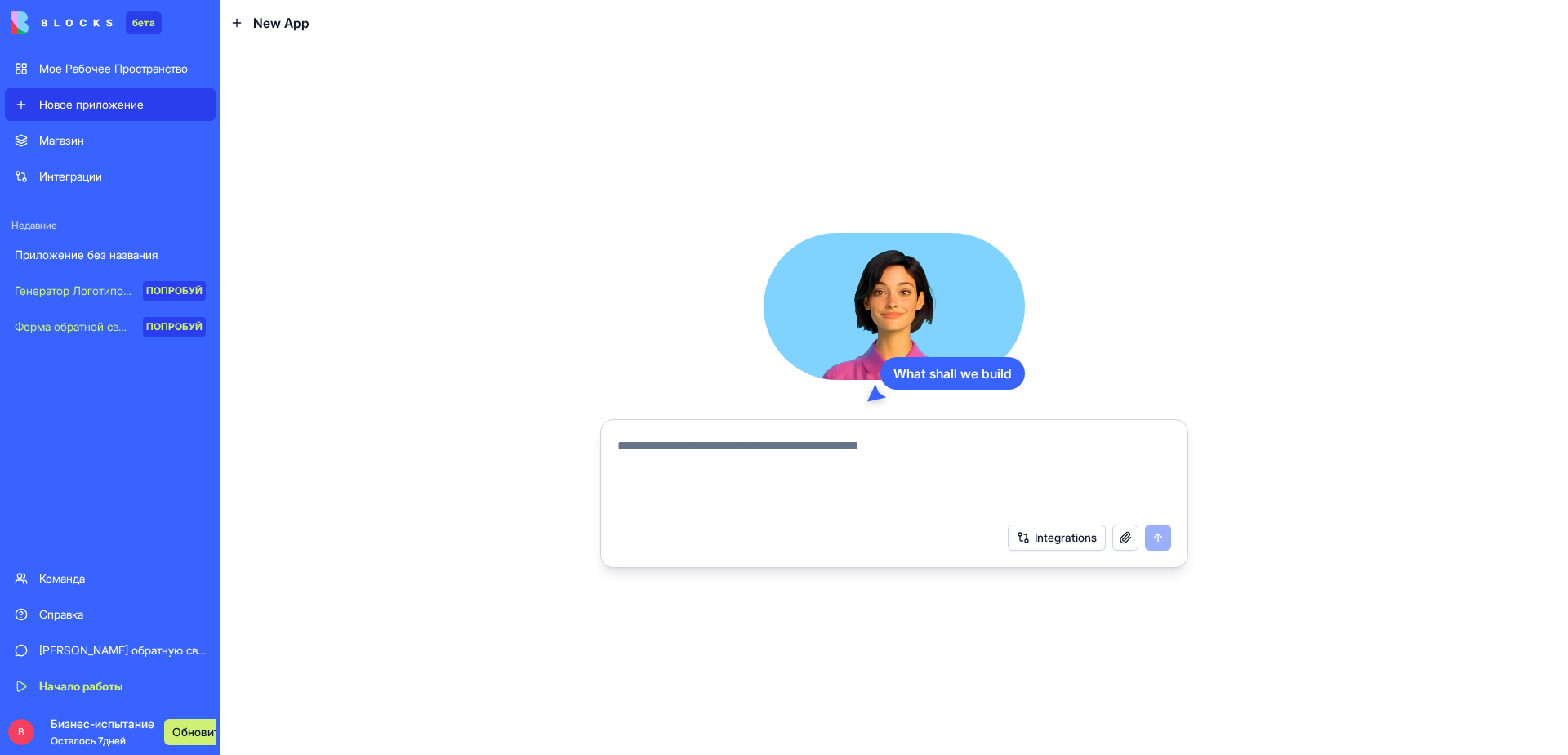
click at [699, 461] on textarea at bounding box center [894, 475] width 554 height 78
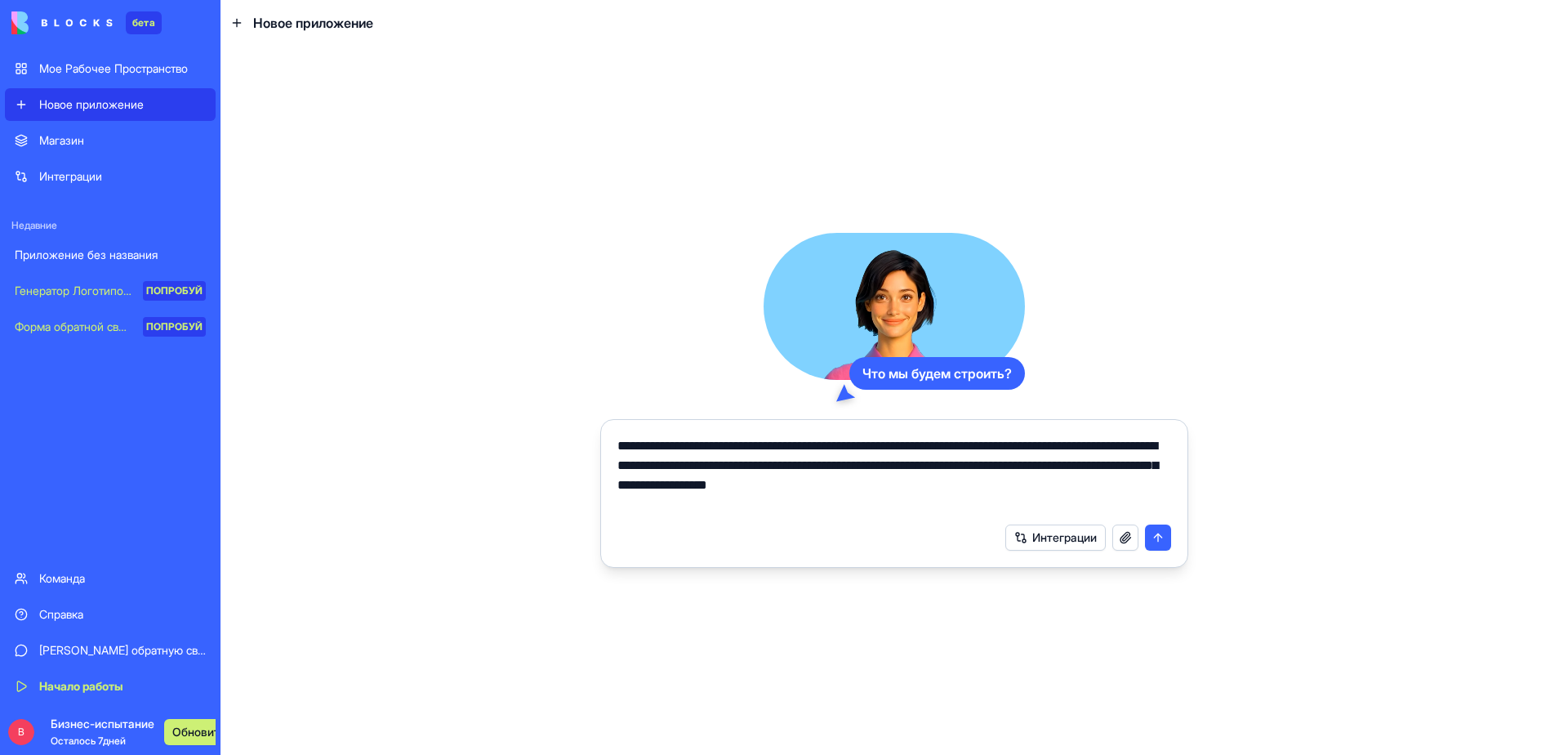
click at [780, 486] on textarea "**********" at bounding box center [894, 475] width 554 height 78
click at [1100, 468] on textarea "**********" at bounding box center [894, 475] width 554 height 78
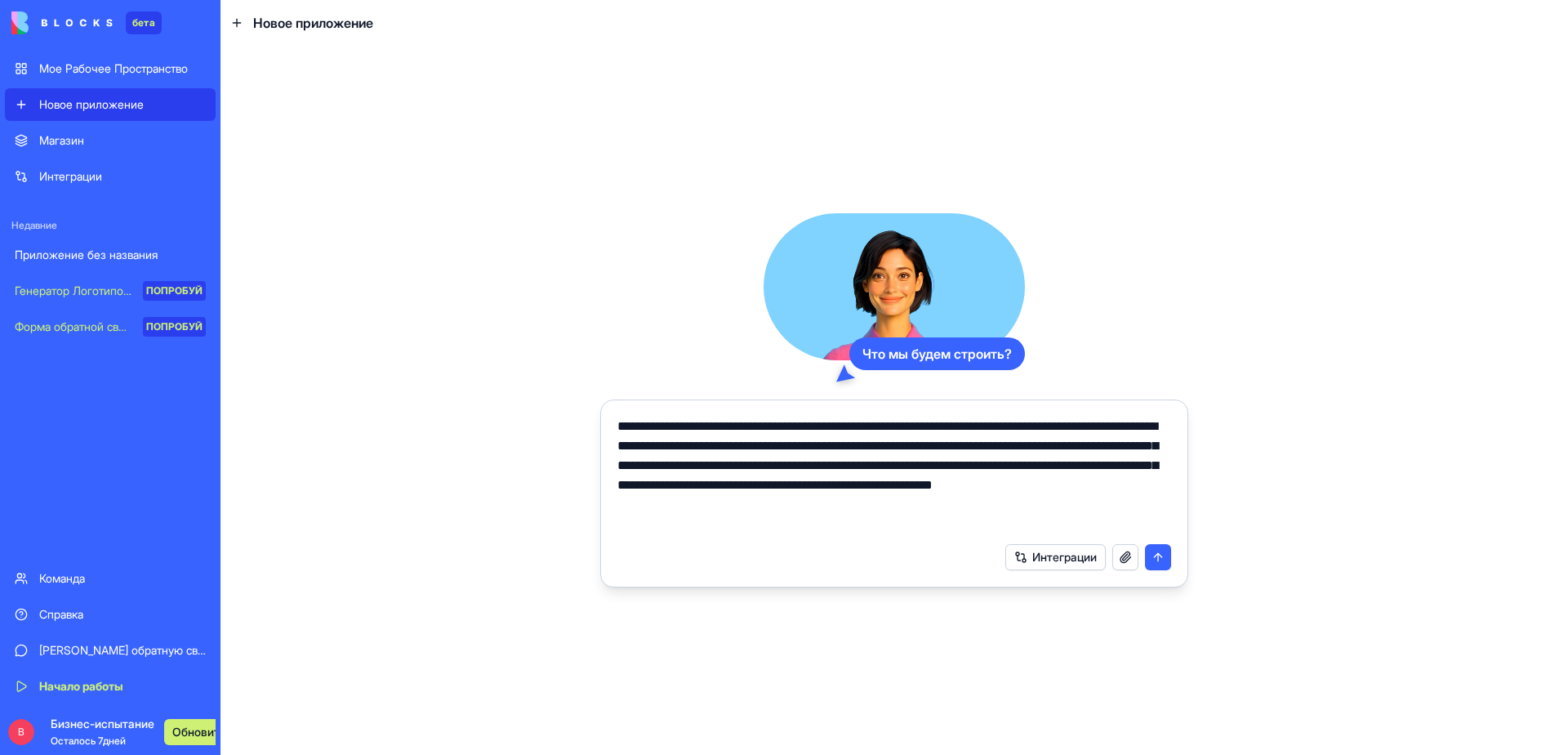
type textarea "**********"
click at [1155, 552] on button "submit" at bounding box center [1158, 557] width 26 height 26
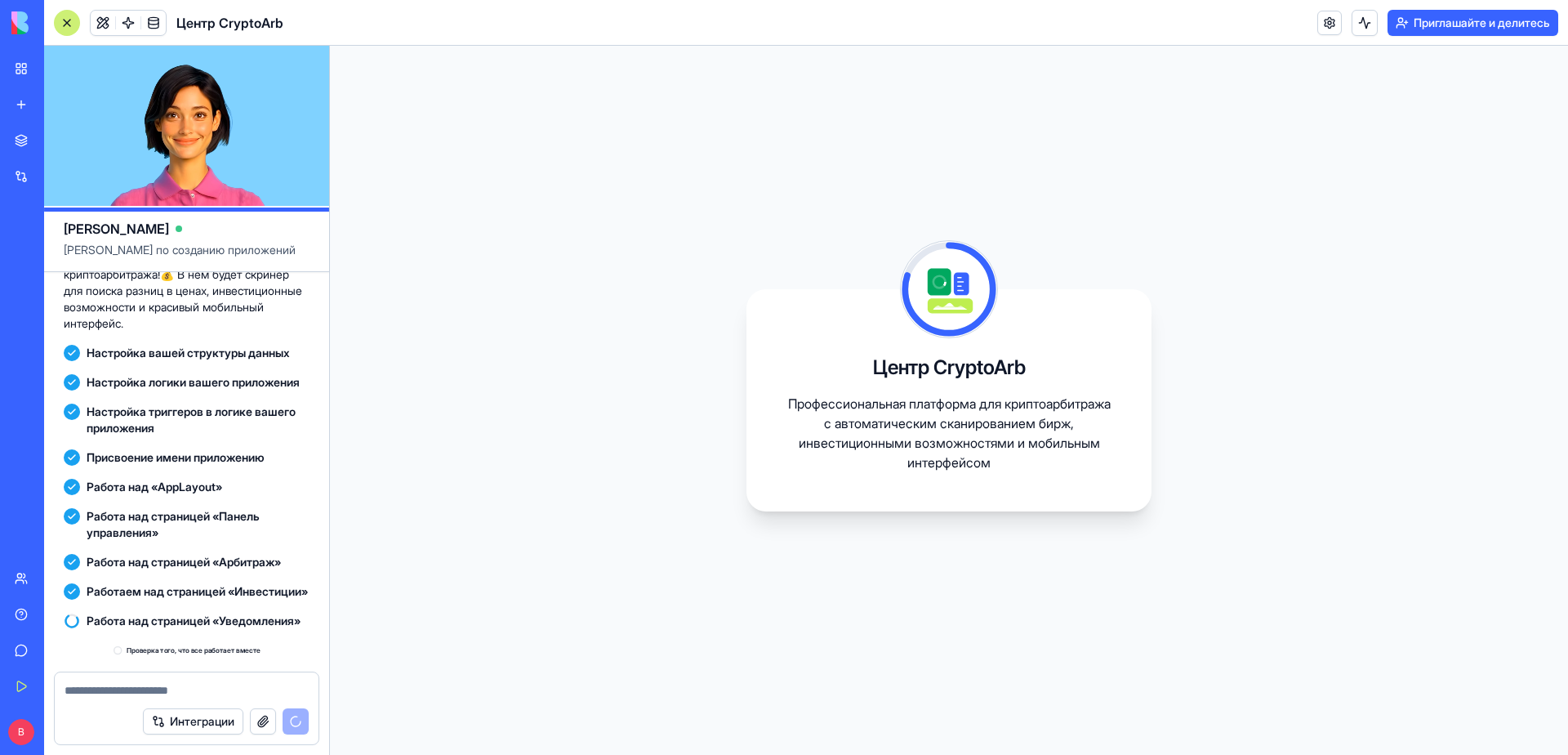
scroll to position [401, 0]
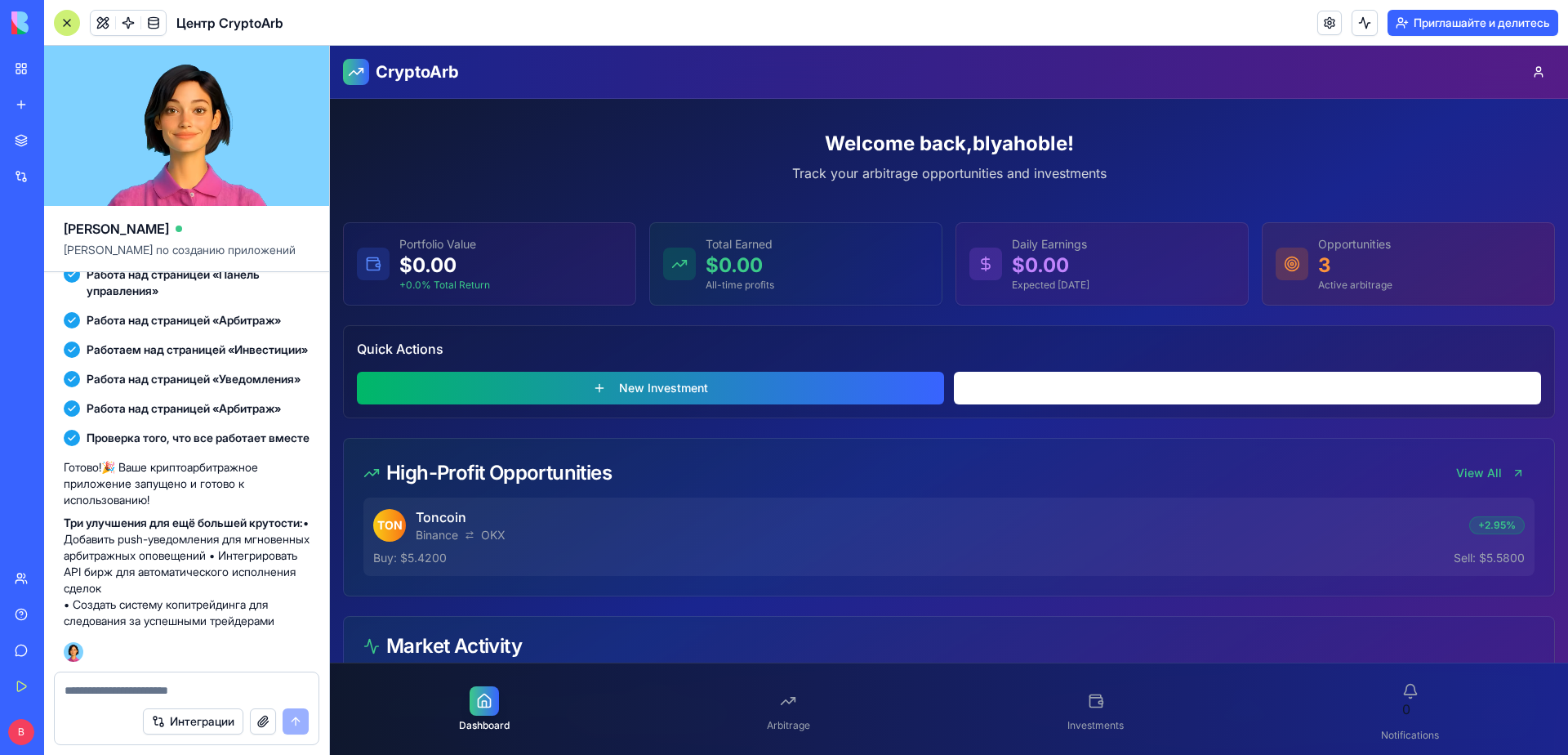
scroll to position [584, 0]
